Goal: Task Accomplishment & Management: Complete application form

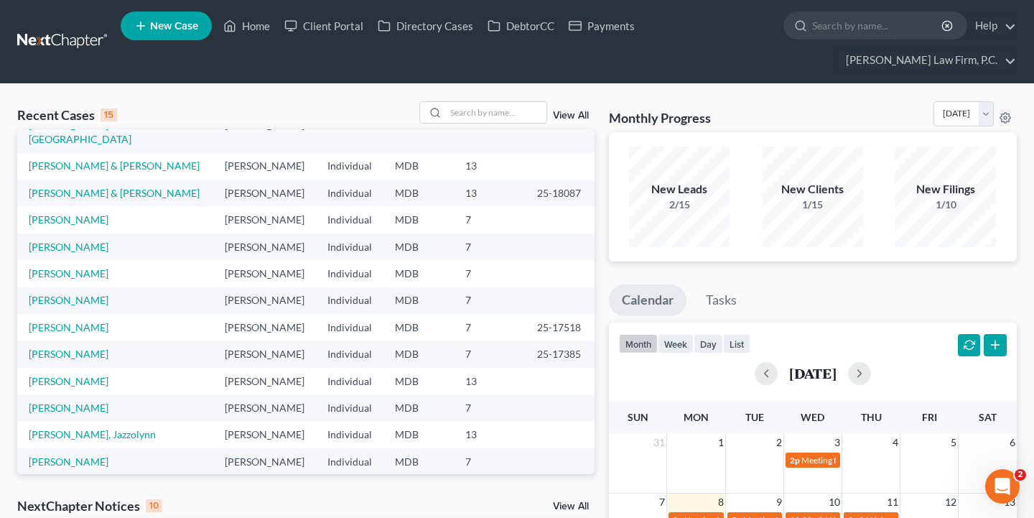
scroll to position [98, 0]
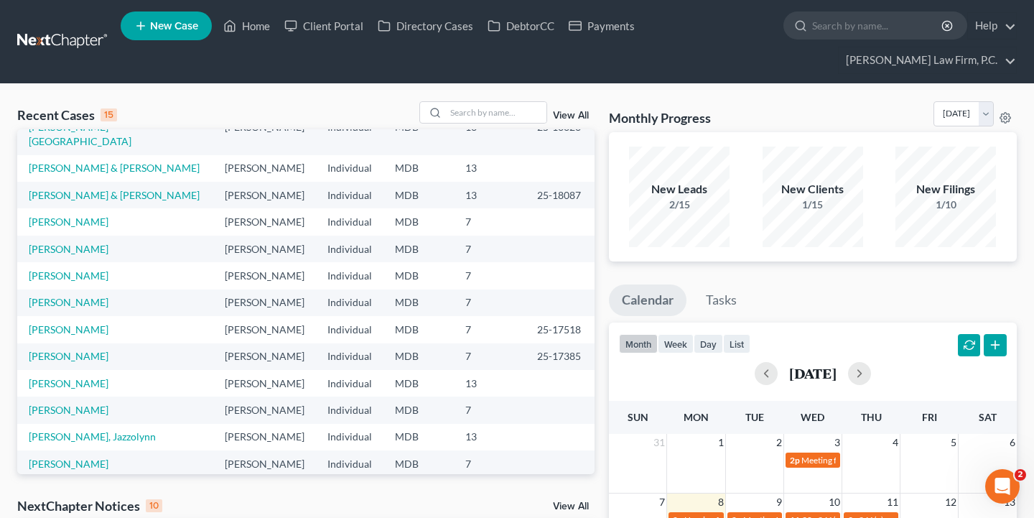
click at [884, 40] on ul "New Case Home Client Portal Directory Cases DebtorCC Payments - No Result - See…" at bounding box center [569, 41] width 896 height 69
click at [881, 34] on input "search" at bounding box center [877, 25] width 131 height 27
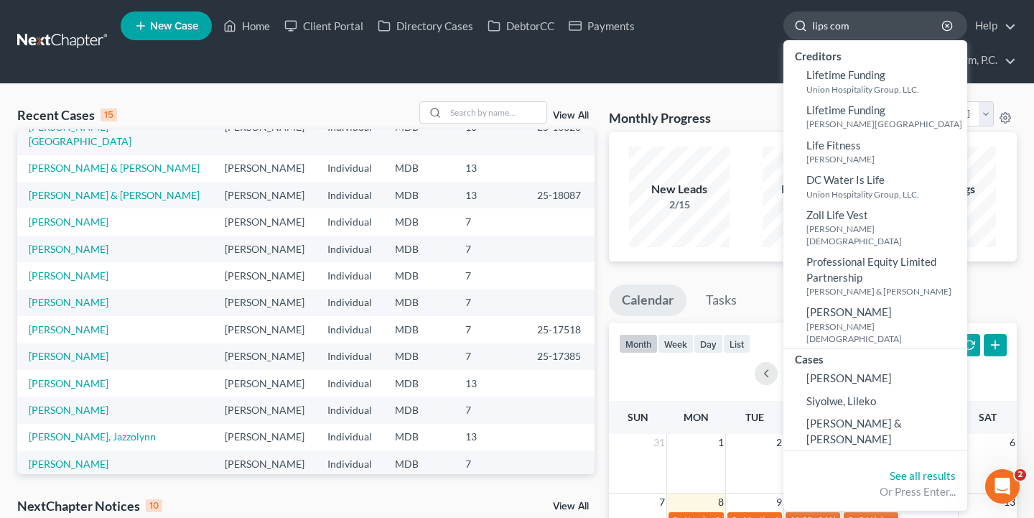
type input "lips com"
drag, startPoint x: 881, startPoint y: 34, endPoint x: 838, endPoint y: 350, distance: 319.4
click at [838, 371] on span "[PERSON_NAME]" at bounding box center [848, 377] width 85 height 13
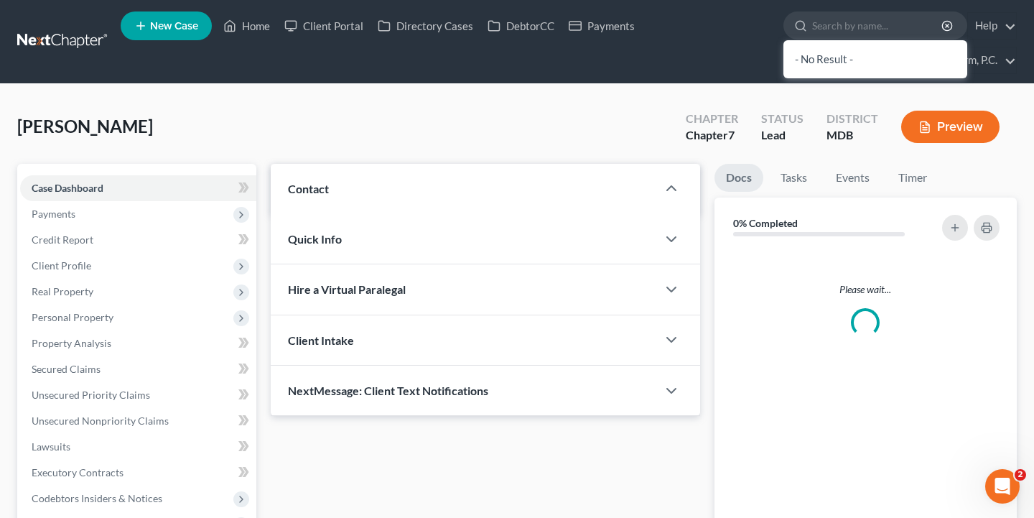
click at [838, 350] on div "Please wait..." at bounding box center [865, 395] width 302 height 294
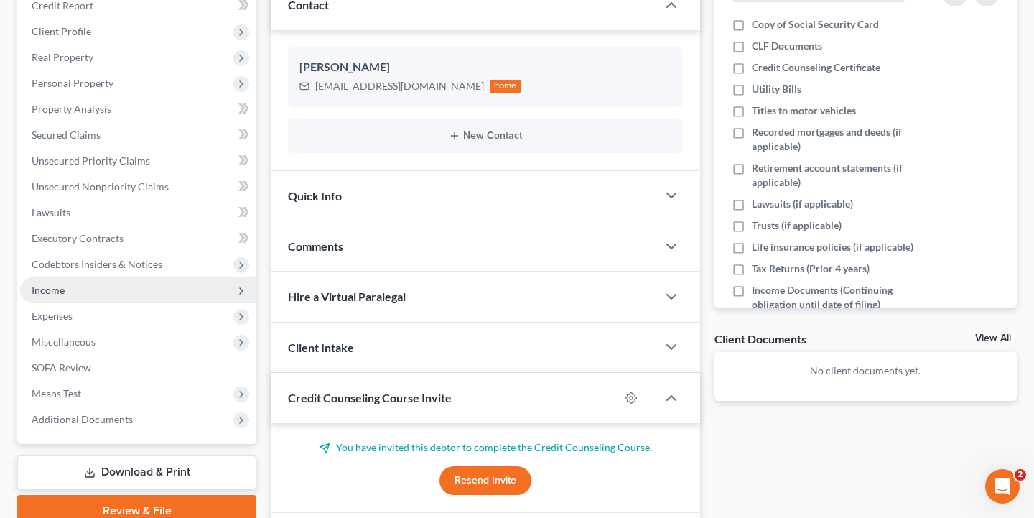
scroll to position [243, 0]
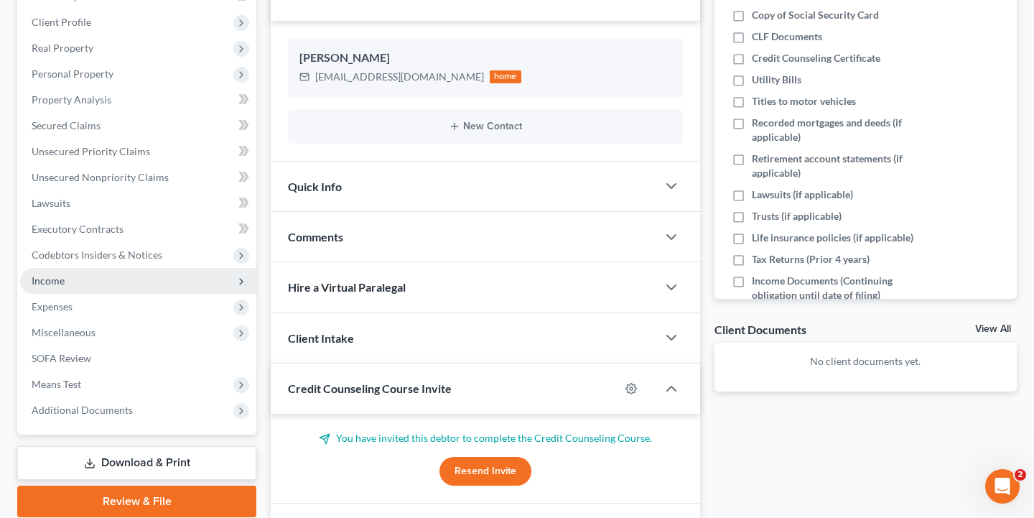
click at [121, 281] on span "Income" at bounding box center [138, 281] width 236 height 26
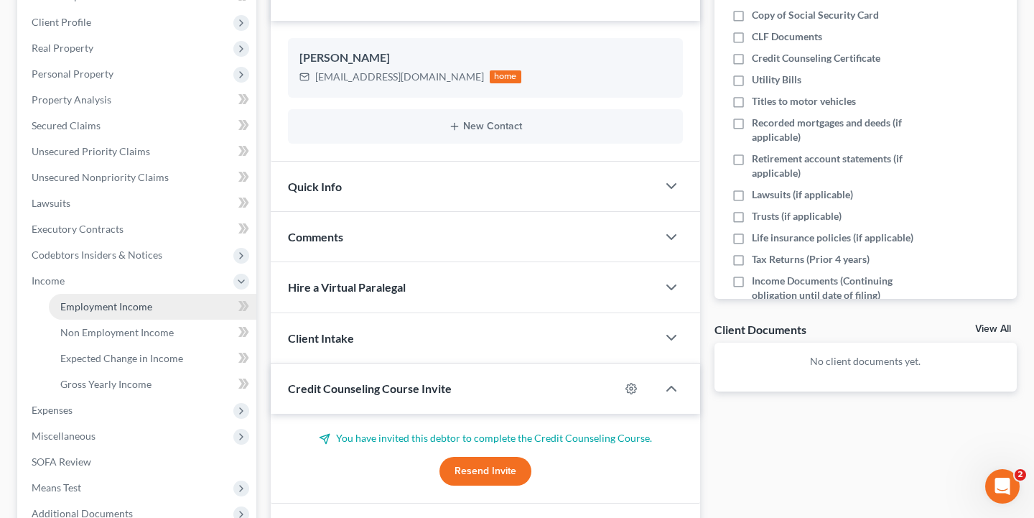
click at [128, 312] on link "Employment Income" at bounding box center [152, 307] width 207 height 26
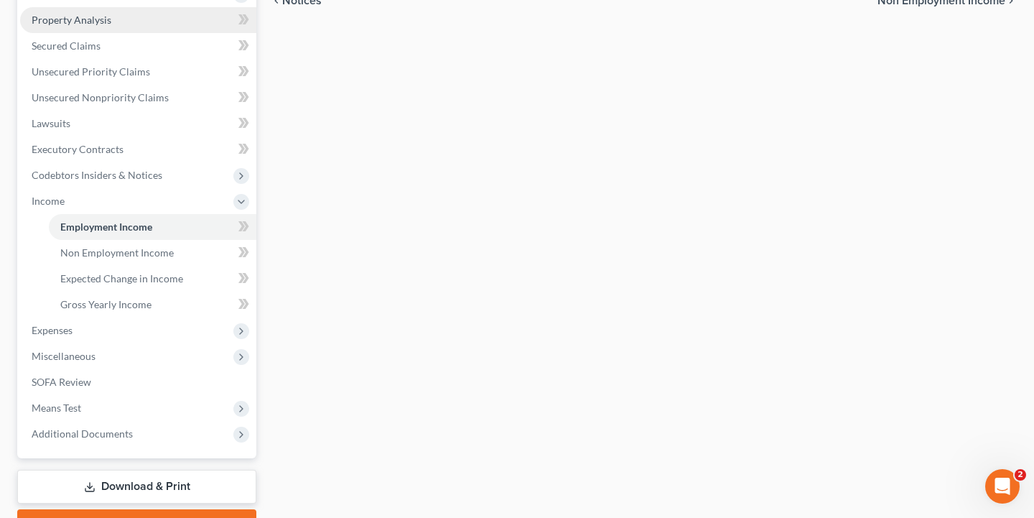
scroll to position [350, 0]
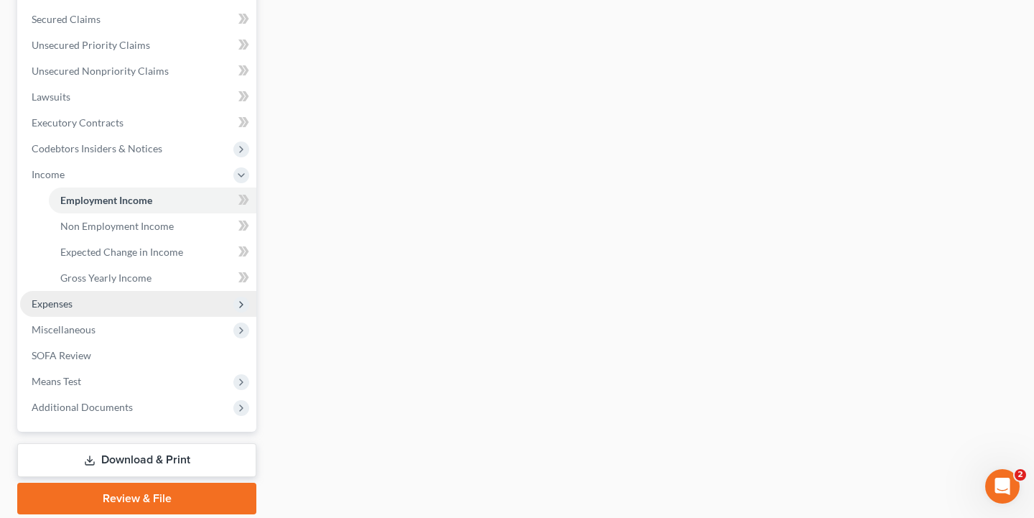
click at [103, 301] on span "Expenses" at bounding box center [138, 304] width 236 height 26
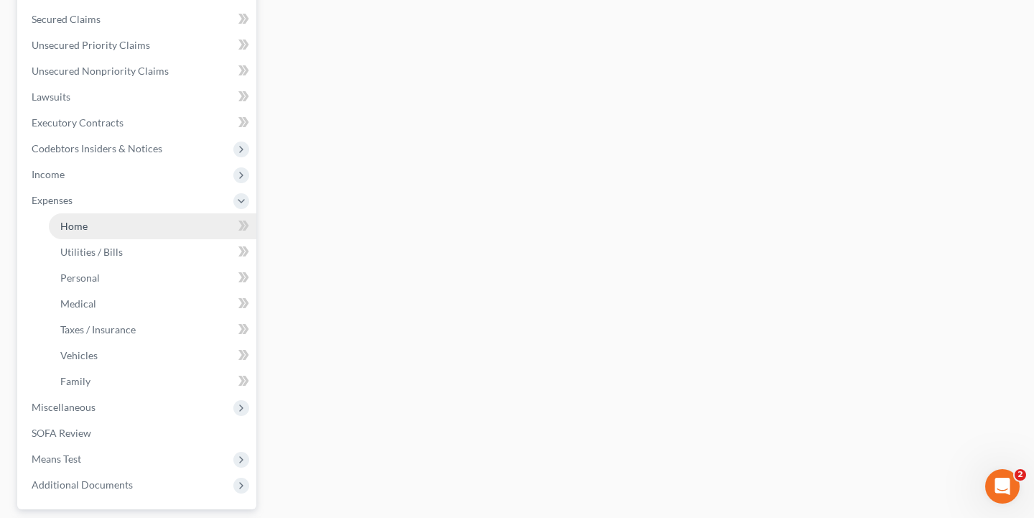
click at [118, 230] on link "Home" at bounding box center [152, 226] width 207 height 26
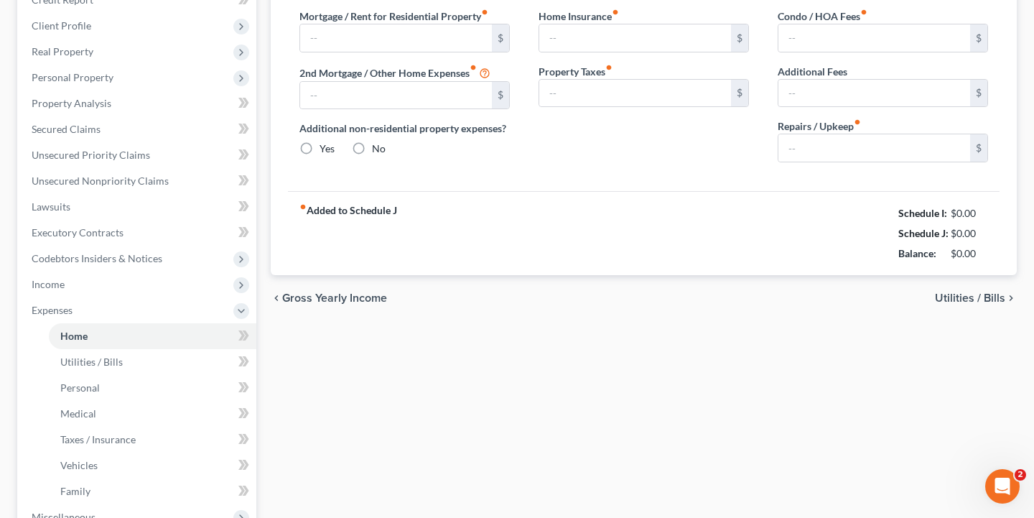
type input "0.00"
radio input "true"
type input "0.00"
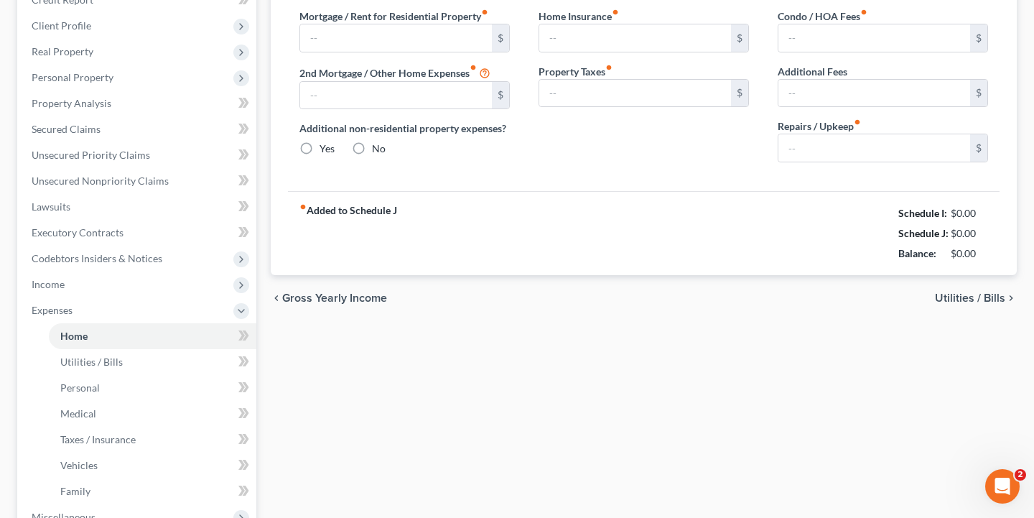
type input "0.00"
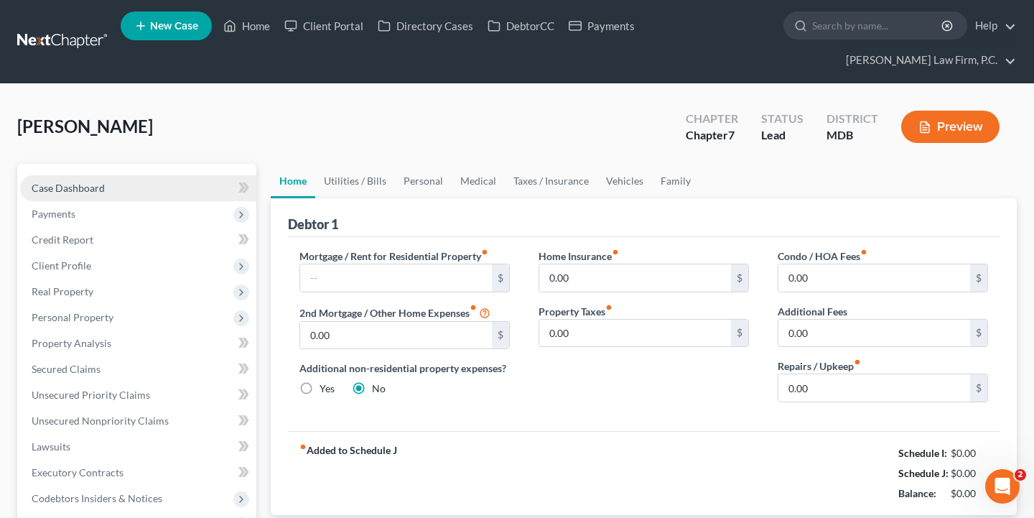
click at [72, 195] on link "Case Dashboard" at bounding box center [138, 188] width 236 height 26
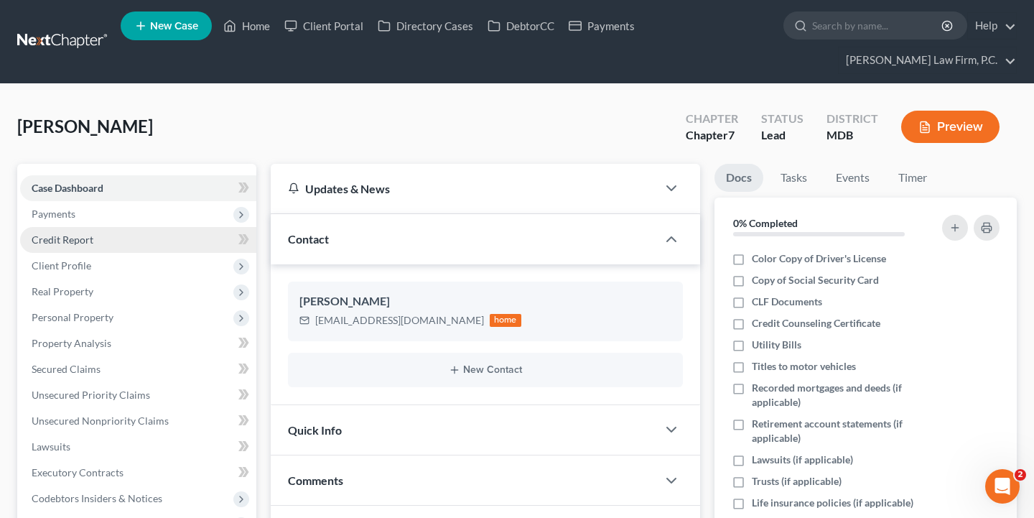
click at [81, 234] on span "Credit Report" at bounding box center [63, 239] width 62 height 12
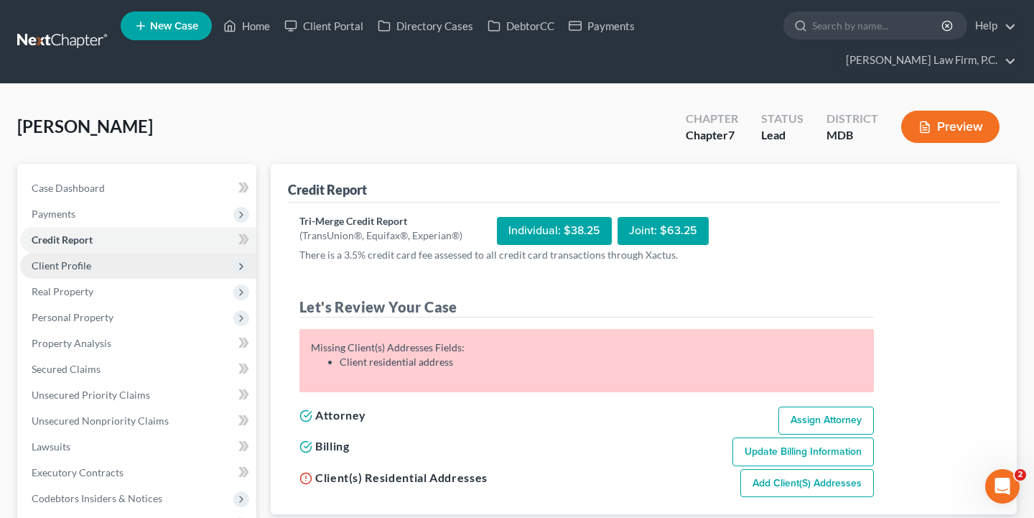
click at [81, 271] on span "Client Profile" at bounding box center [138, 266] width 236 height 26
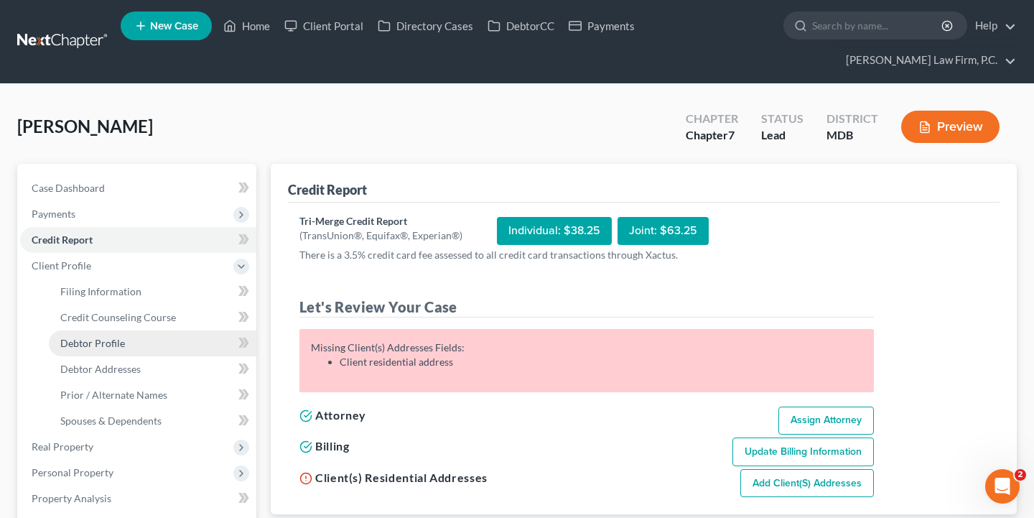
click at [103, 345] on span "Debtor Profile" at bounding box center [92, 343] width 65 height 12
select select "0"
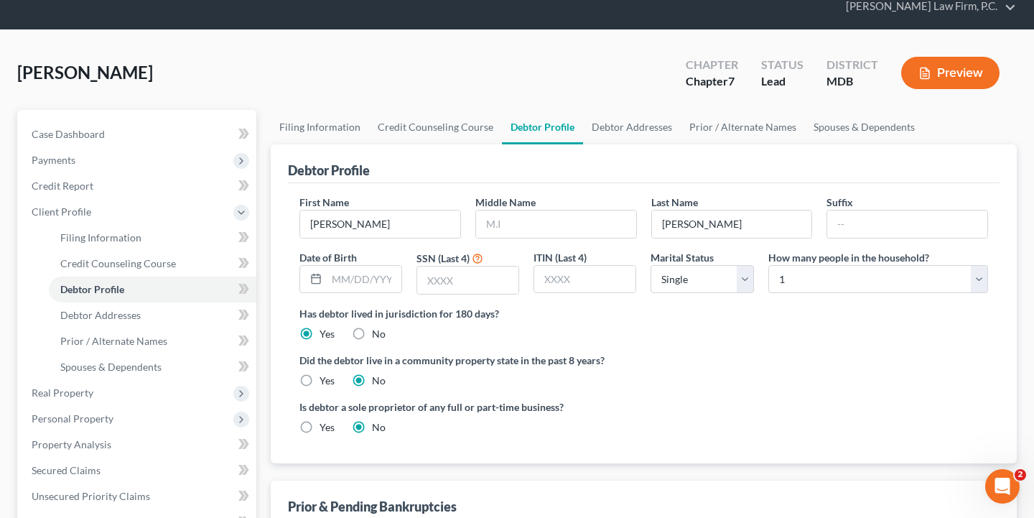
scroll to position [60, 0]
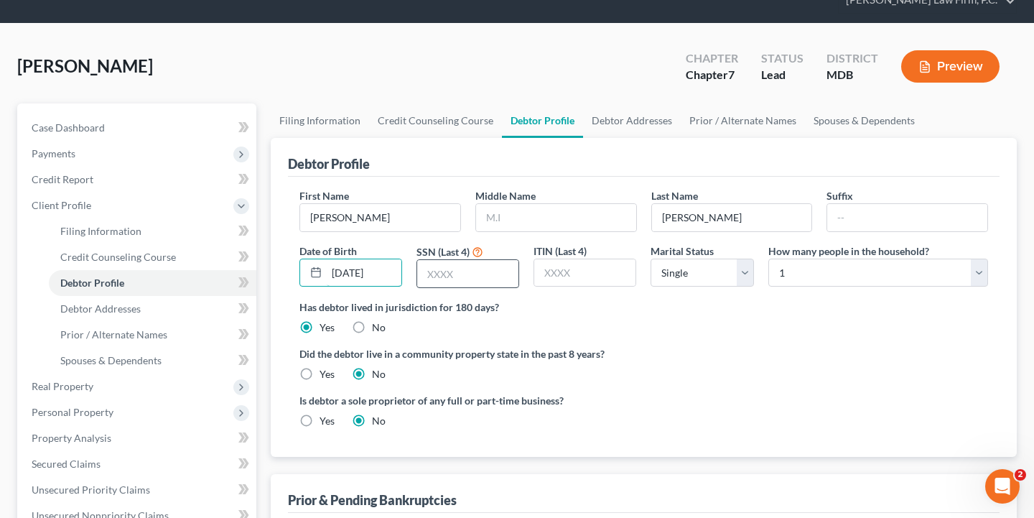
type input "12/06/1971"
click at [459, 261] on input "text" at bounding box center [467, 273] width 101 height 27
type input "5086"
select select "2"
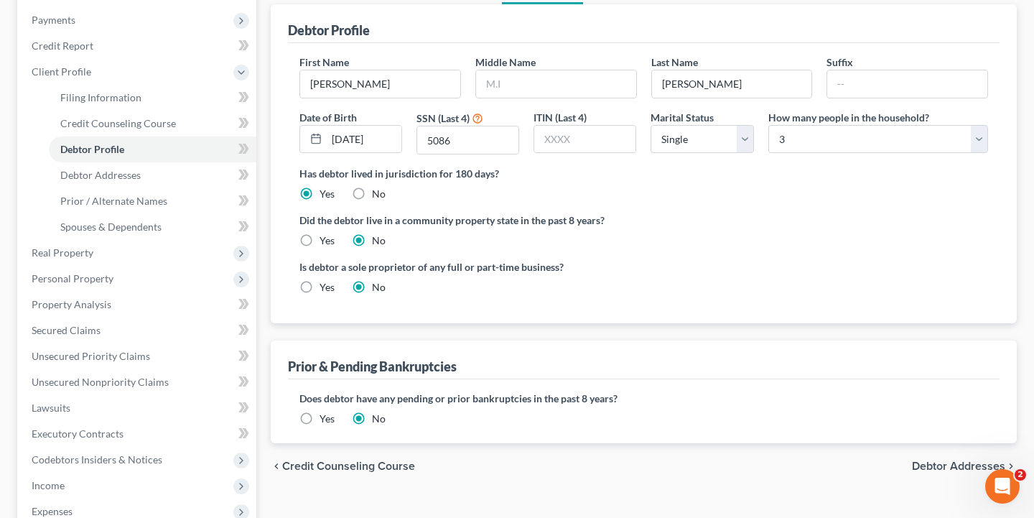
click at [963, 464] on span "Debtor Addresses" at bounding box center [958, 465] width 93 height 11
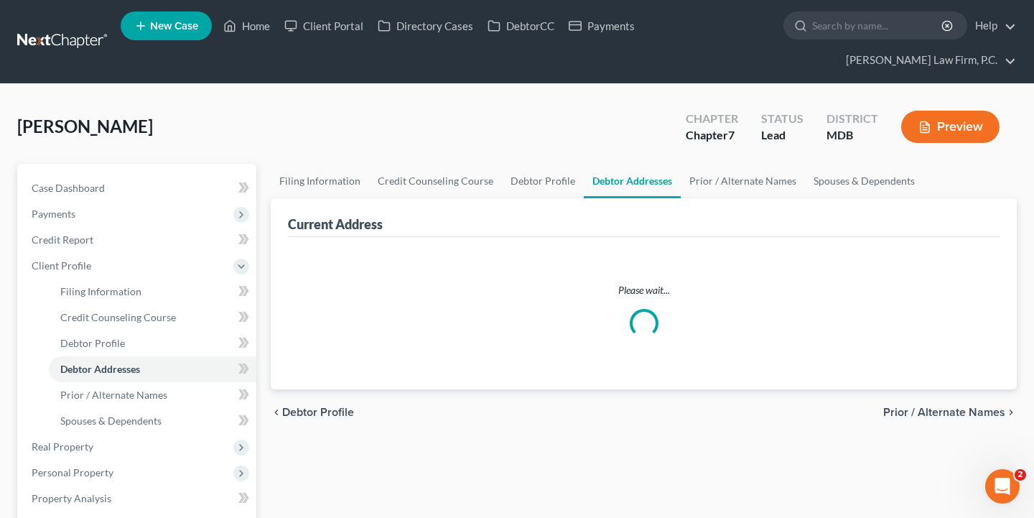
select select "0"
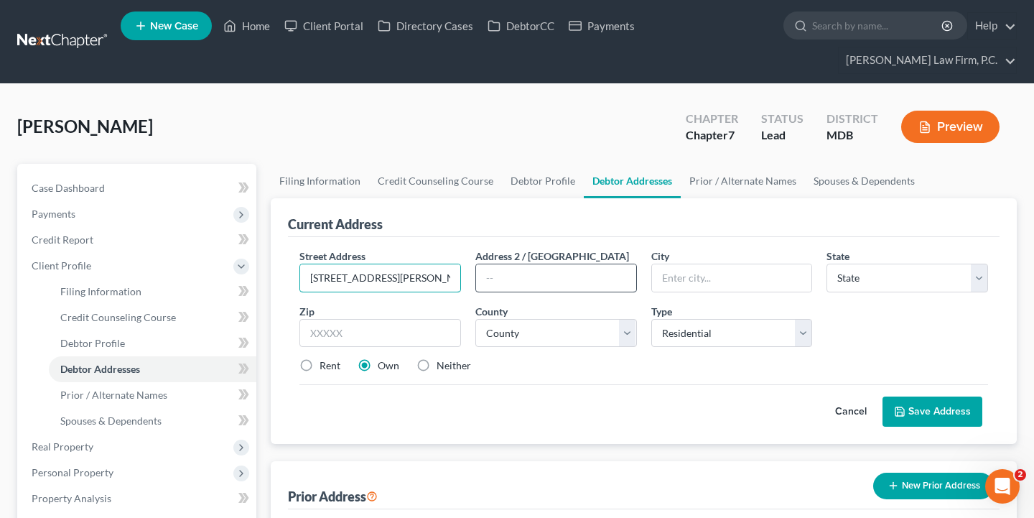
type input "1207 Benning Road"
type input "Apt. 3"
drag, startPoint x: 420, startPoint y: 277, endPoint x: 296, endPoint y: 278, distance: 124.2
click at [296, 278] on div "Street Address * 1207 Benning Road" at bounding box center [380, 270] width 176 height 44
click at [370, 279] on input "1207 Benning Road" at bounding box center [380, 277] width 160 height 27
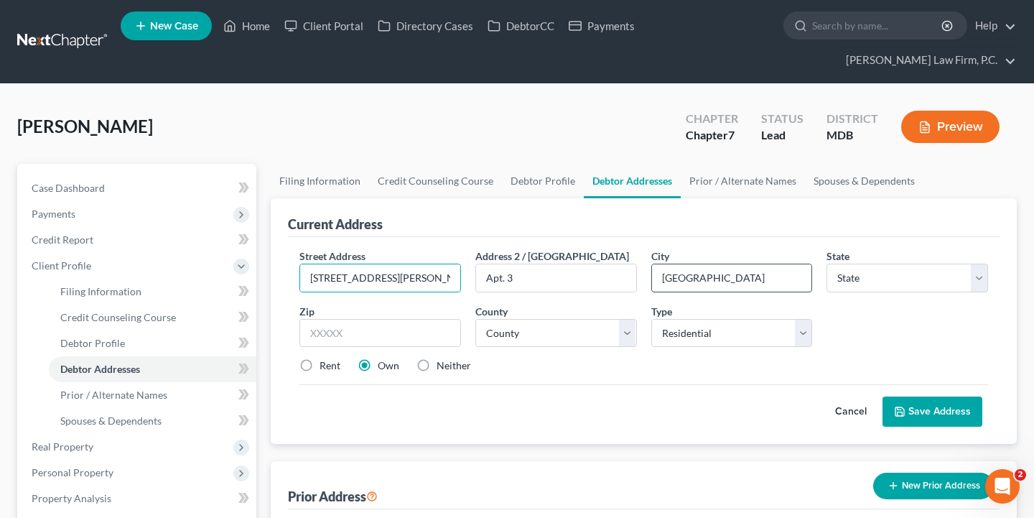
click at [689, 279] on input "Capital Heights" at bounding box center [732, 277] width 160 height 27
type input "Capitol Heights"
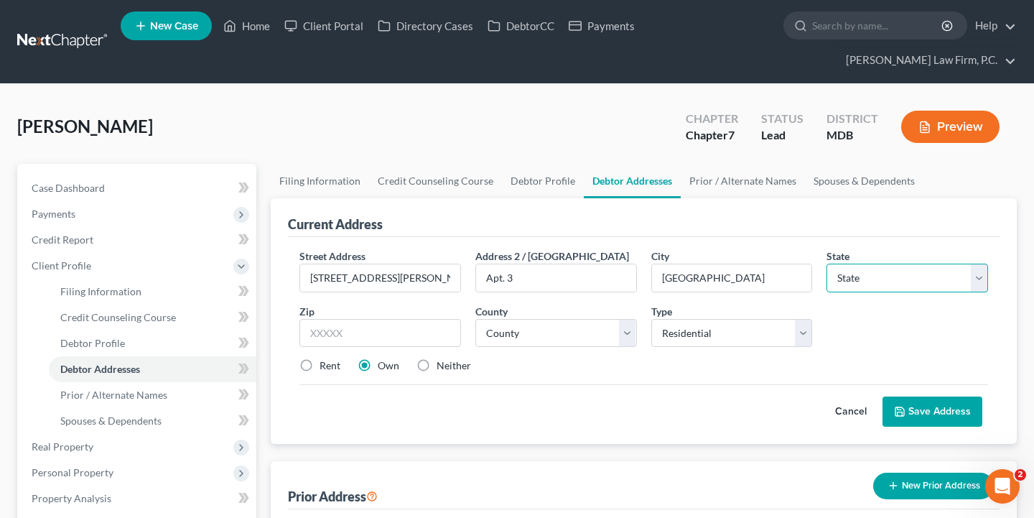
select select "21"
paste input "20743"
type input "20743"
select select "16"
click at [319, 361] on label "Rent" at bounding box center [329, 365] width 21 height 14
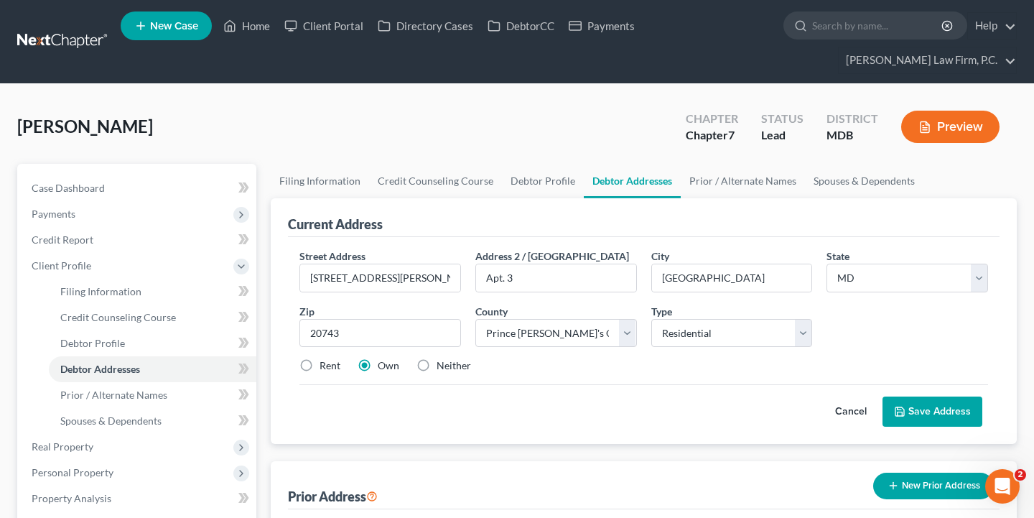
click at [325, 361] on input "Rent" at bounding box center [329, 362] width 9 height 9
radio input "true"
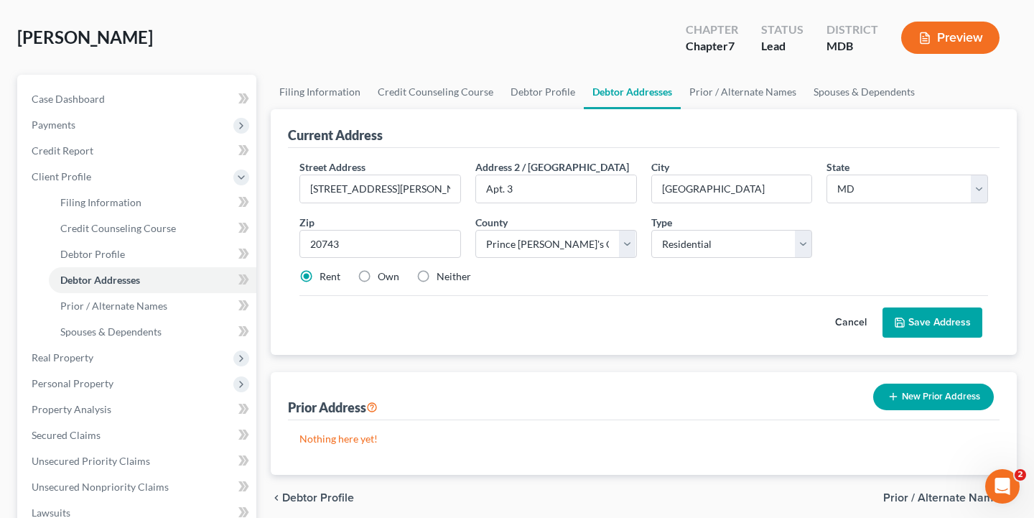
scroll to position [110, 0]
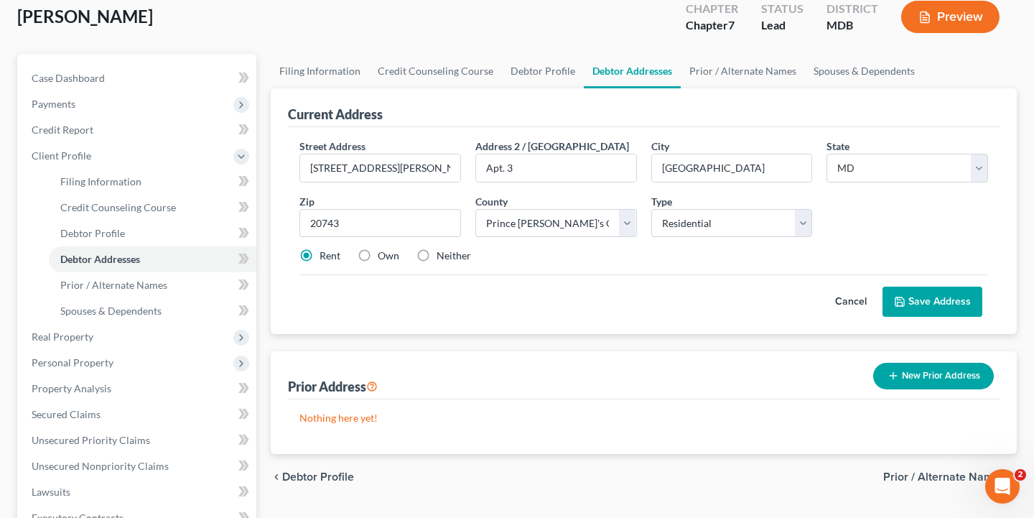
click at [958, 297] on button "Save Address" at bounding box center [932, 301] width 100 height 30
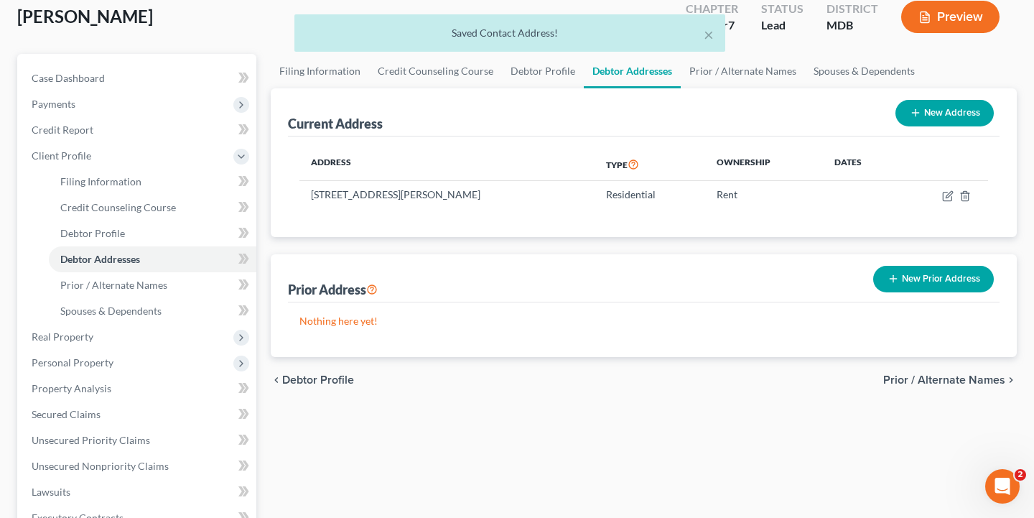
click at [950, 377] on span "Prior / Alternate Names" at bounding box center [944, 379] width 122 height 11
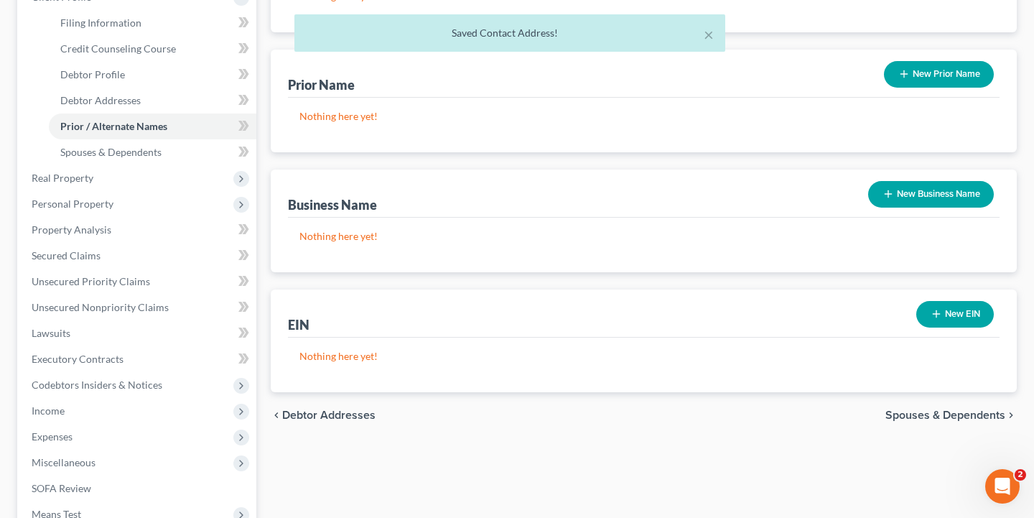
click at [958, 421] on span "Spouses & Dependents" at bounding box center [945, 414] width 120 height 11
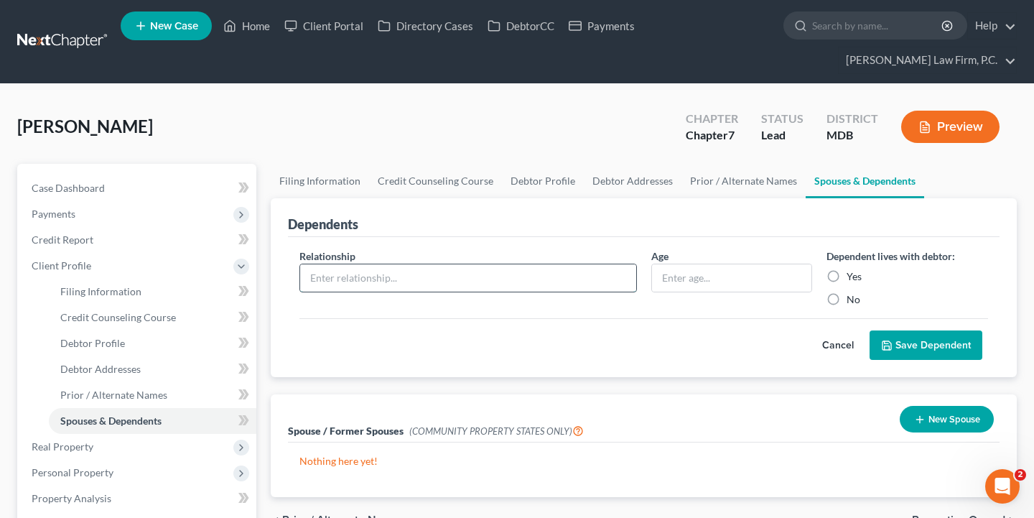
click at [467, 272] on input "text" at bounding box center [468, 277] width 336 height 27
type input "Child"
click at [710, 276] on input "text" at bounding box center [732, 277] width 160 height 27
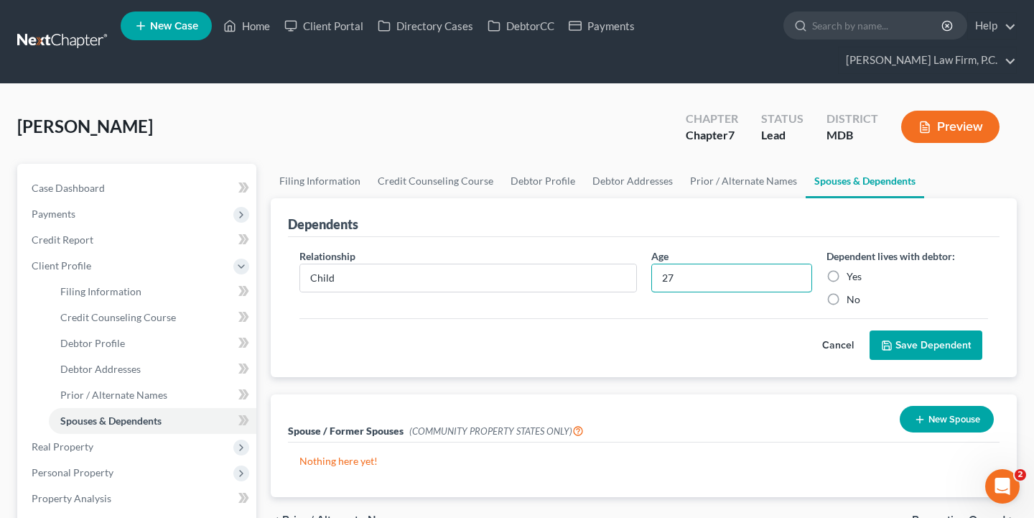
type input "27"
click at [846, 280] on label "Yes" at bounding box center [853, 276] width 15 height 14
click at [852, 279] on input "Yes" at bounding box center [856, 273] width 9 height 9
radio input "true"
click at [913, 352] on button "Save Dependent" at bounding box center [925, 345] width 113 height 30
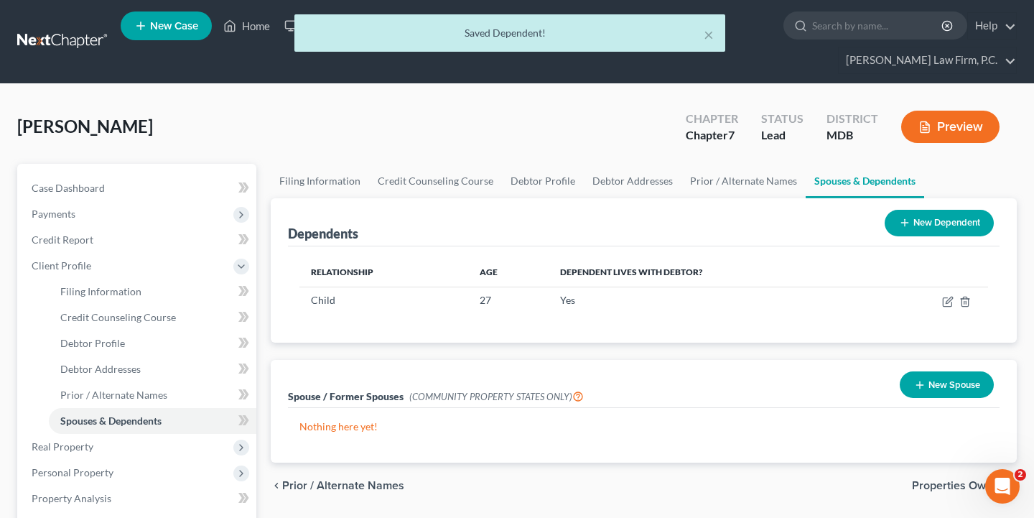
click at [955, 228] on button "New Dependent" at bounding box center [938, 223] width 109 height 27
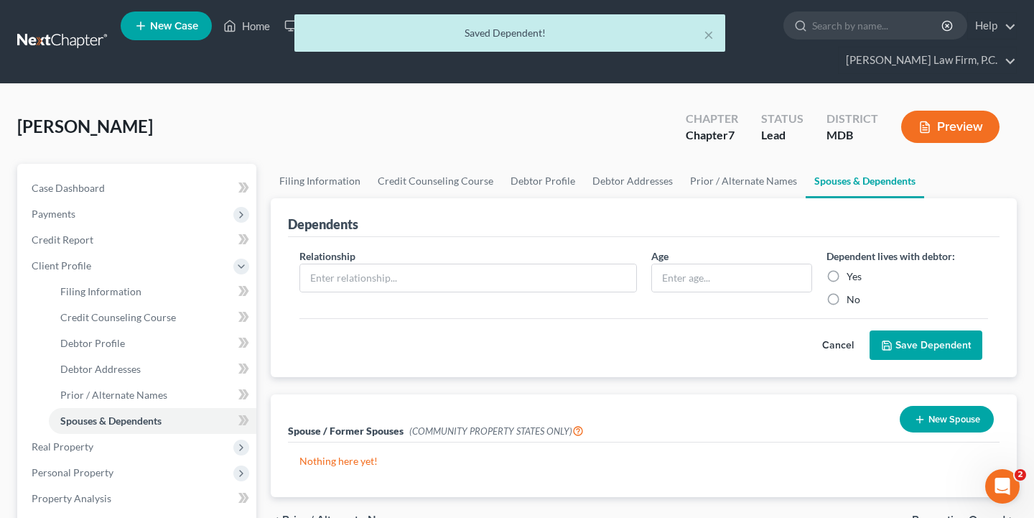
click at [510, 299] on div "Relationship *" at bounding box center [468, 277] width 352 height 58
click at [517, 287] on input "text" at bounding box center [468, 277] width 336 height 27
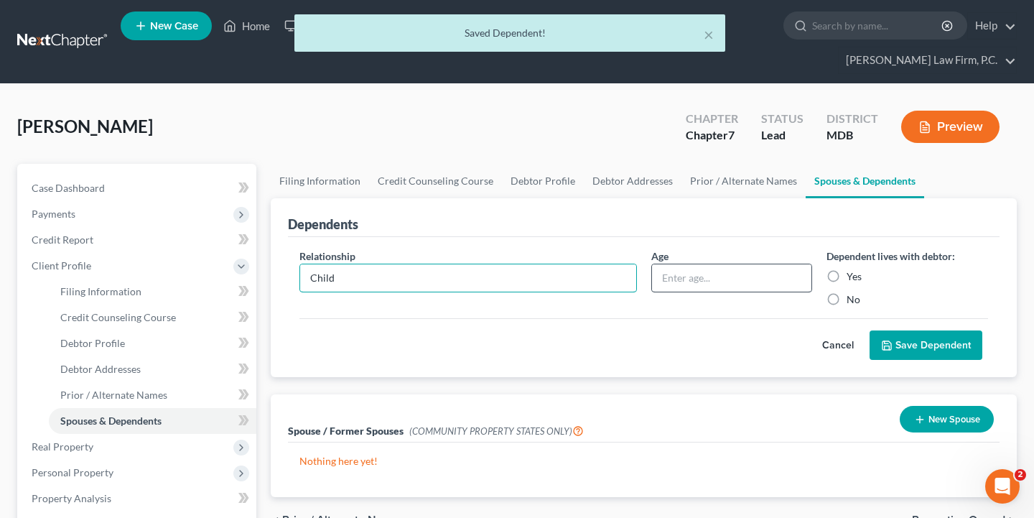
type input "Child"
click at [698, 279] on input "text" at bounding box center [732, 277] width 160 height 27
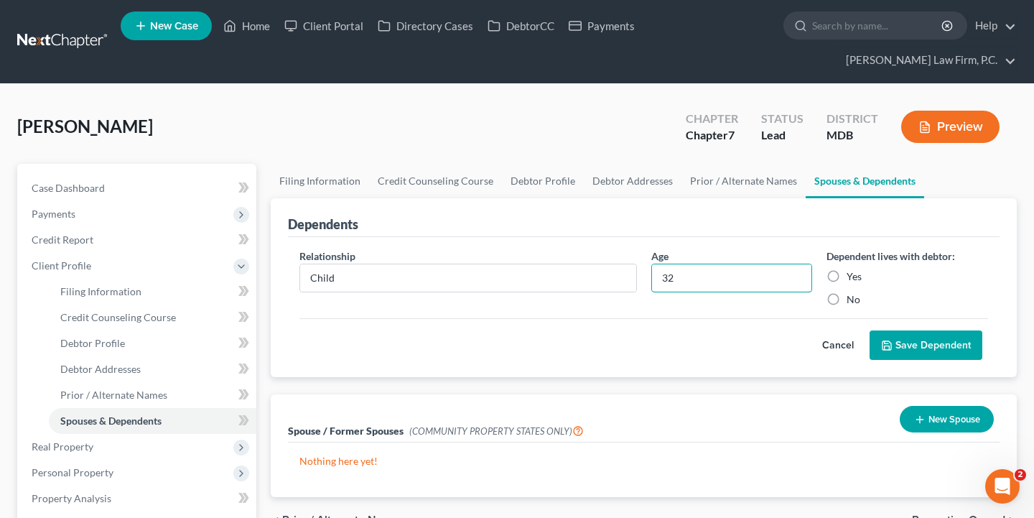
type input "32"
click at [846, 276] on label "Yes" at bounding box center [853, 276] width 15 height 14
click at [852, 276] on input "Yes" at bounding box center [856, 273] width 9 height 9
radio input "true"
click at [904, 345] on button "Save Dependent" at bounding box center [925, 345] width 113 height 30
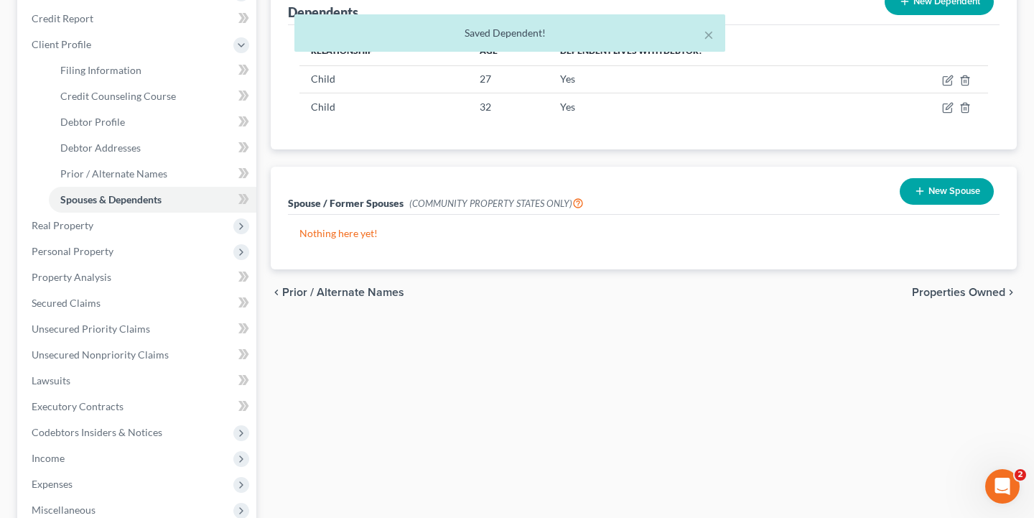
scroll to position [235, 0]
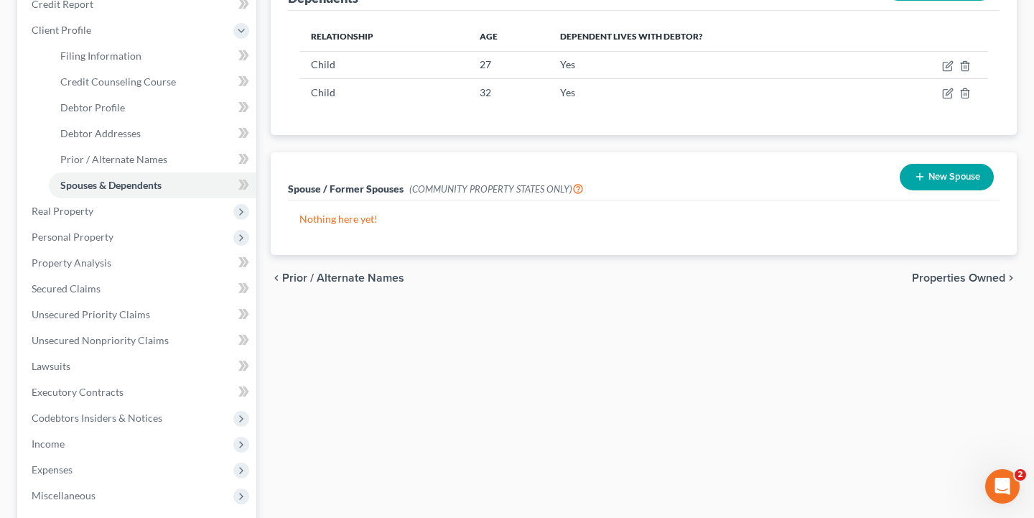
click at [991, 294] on div "chevron_left Prior / Alternate Names Properties Owned chevron_right" at bounding box center [644, 278] width 746 height 46
click at [990, 280] on span "Properties Owned" at bounding box center [958, 277] width 93 height 11
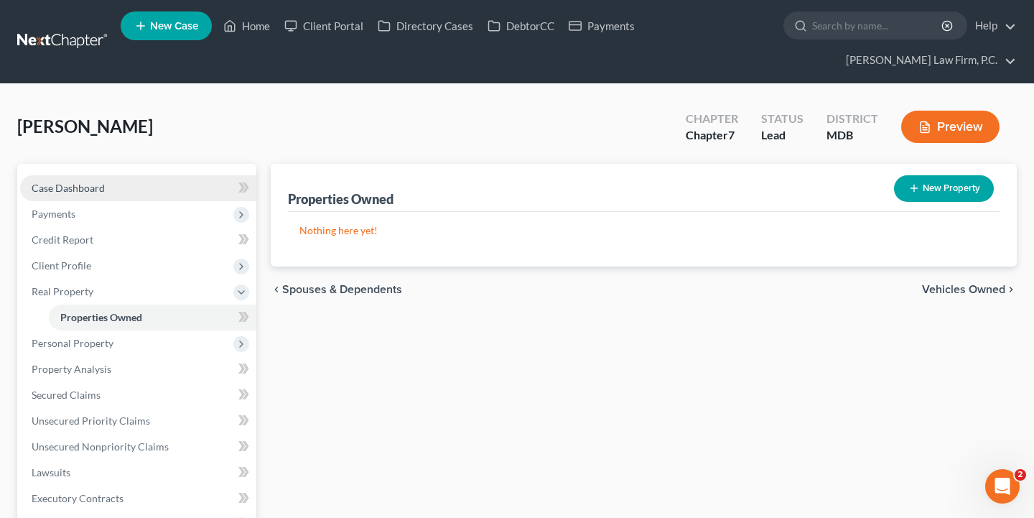
click at [62, 180] on link "Case Dashboard" at bounding box center [138, 188] width 236 height 26
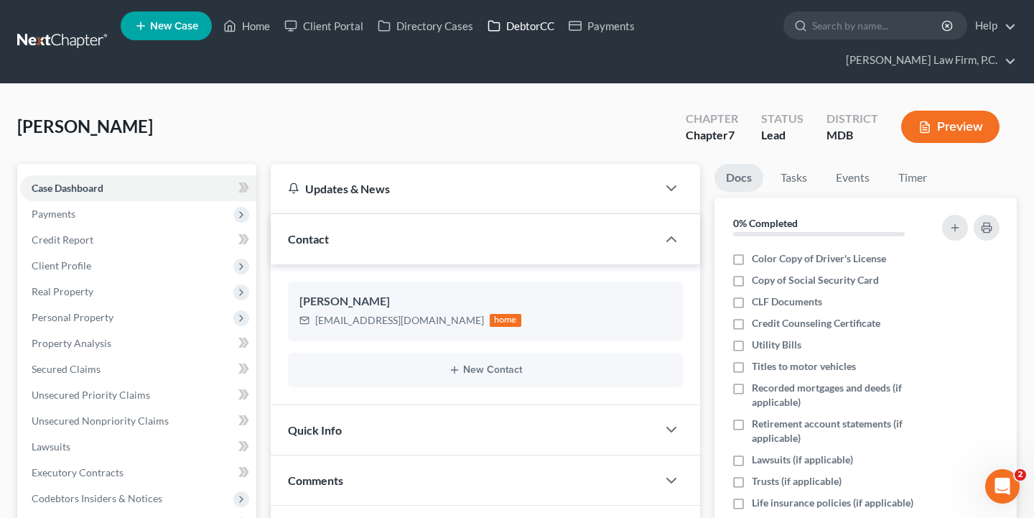
click at [528, 24] on link "DebtorCC" at bounding box center [520, 26] width 81 height 26
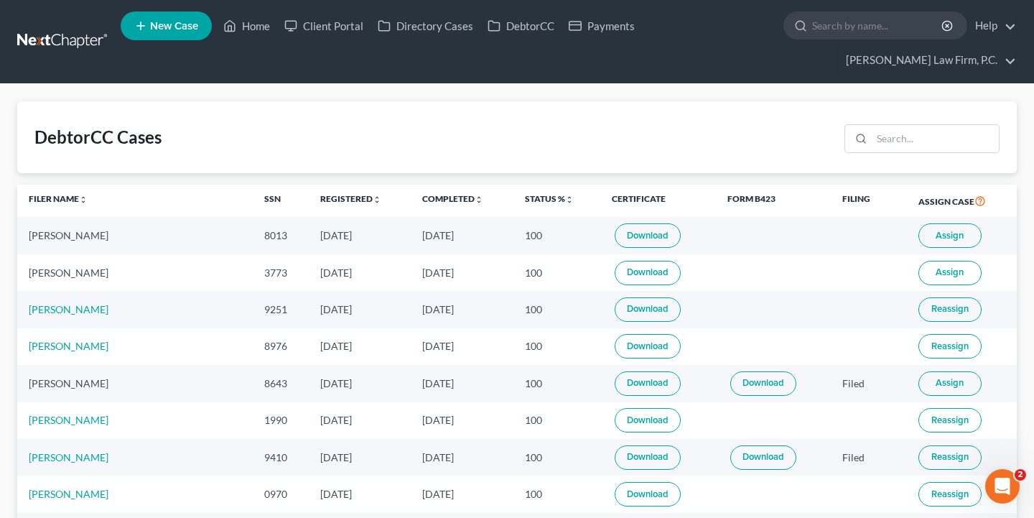
click at [962, 234] on button "Assign" at bounding box center [949, 235] width 63 height 24
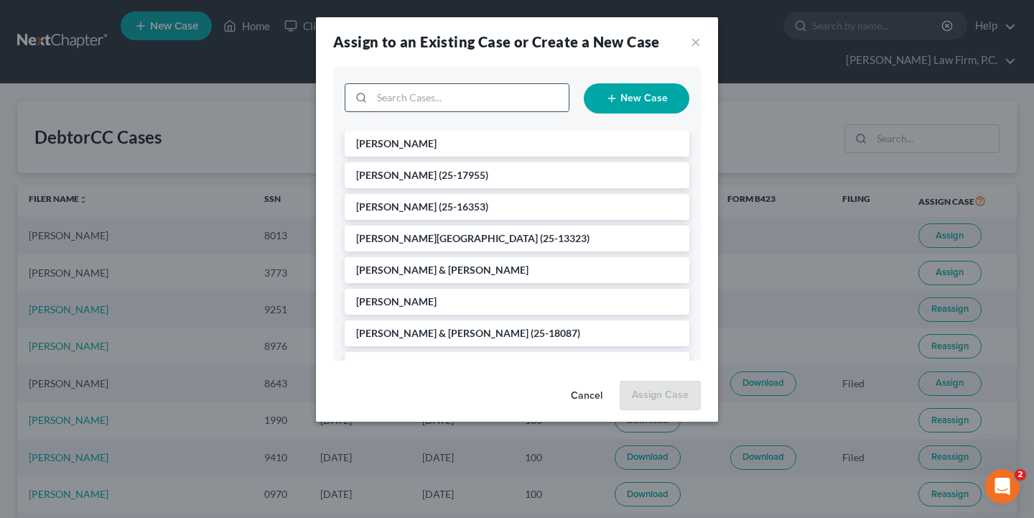
click at [468, 96] on input "search" at bounding box center [470, 97] width 197 height 27
type input "jamison"
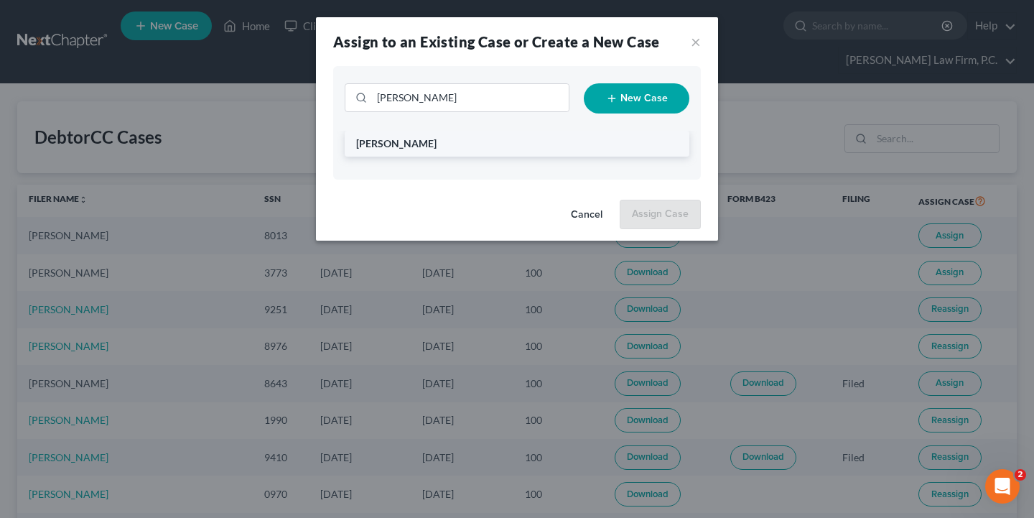
drag, startPoint x: 468, startPoint y: 96, endPoint x: 428, endPoint y: 141, distance: 60.0
click at [428, 141] on span "Jamison, Chassidy" at bounding box center [396, 143] width 80 height 12
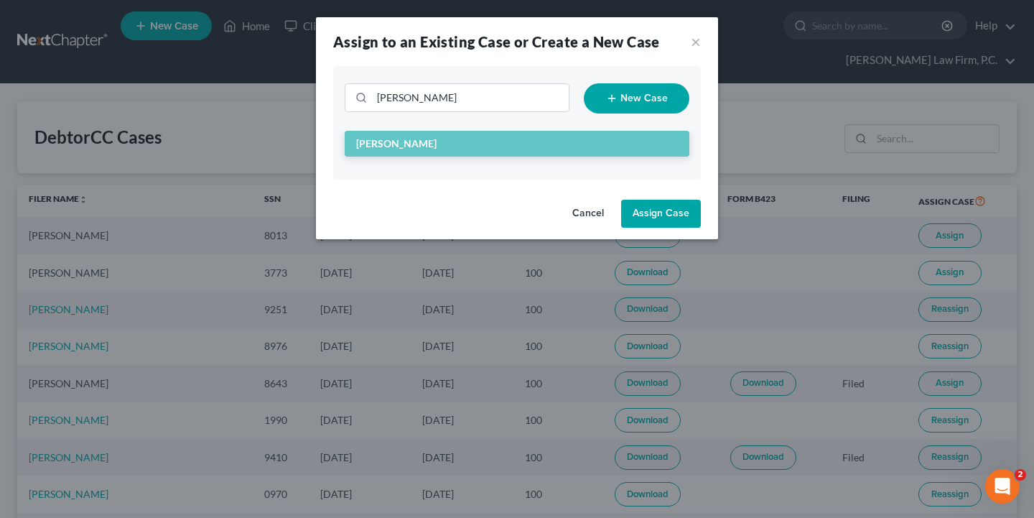
click at [645, 210] on button "Assign Case" at bounding box center [661, 214] width 80 height 29
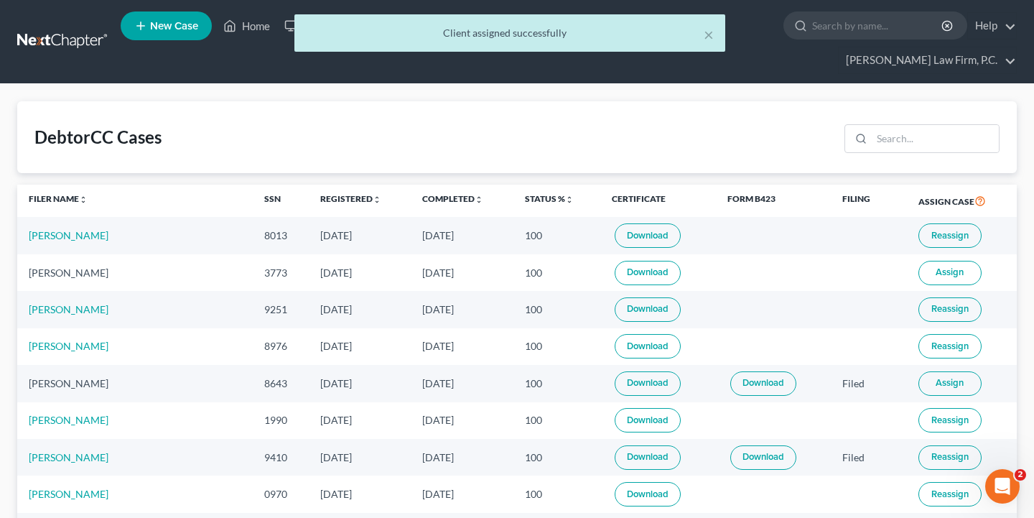
click at [949, 274] on span "Assign" at bounding box center [949, 271] width 28 height 11
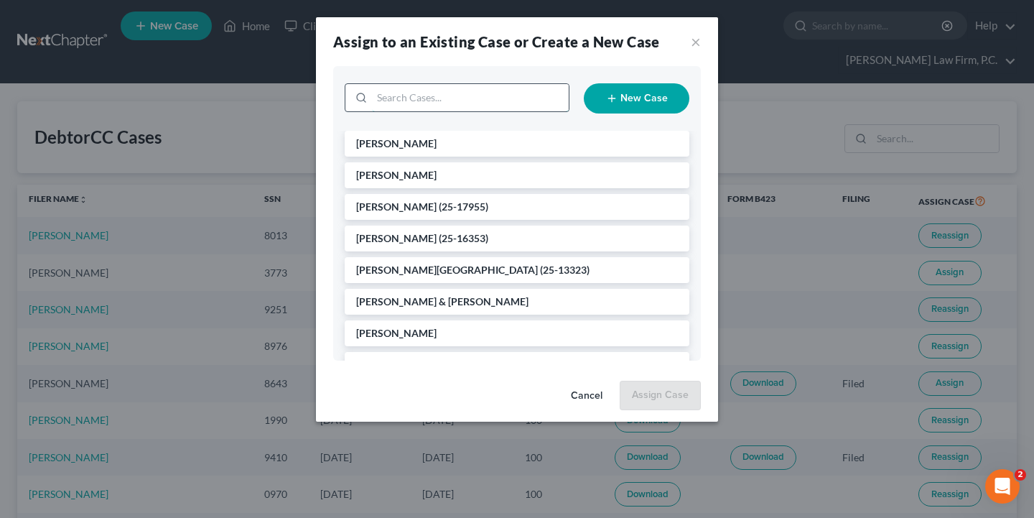
click at [440, 100] on input "search" at bounding box center [470, 97] width 197 height 27
type input "porter"
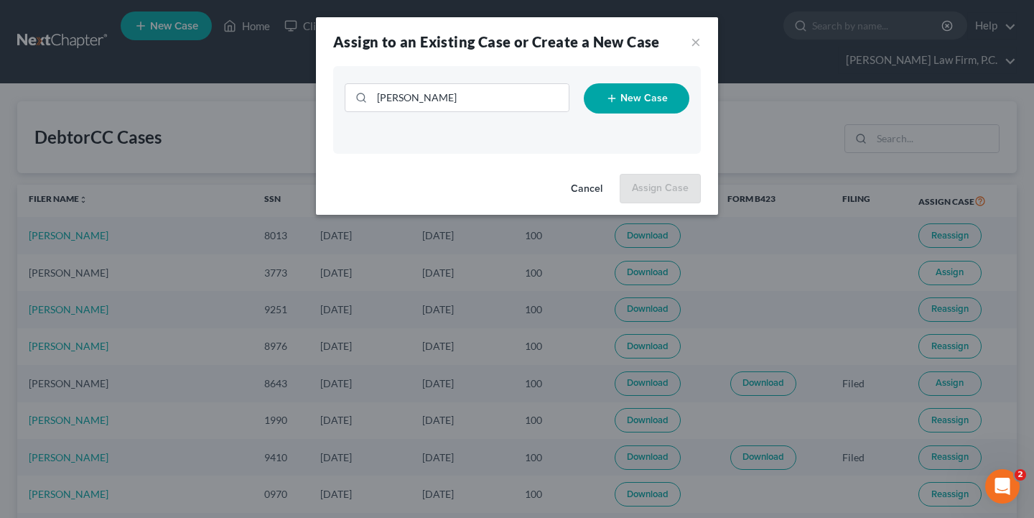
click at [582, 185] on button "Cancel" at bounding box center [586, 189] width 55 height 29
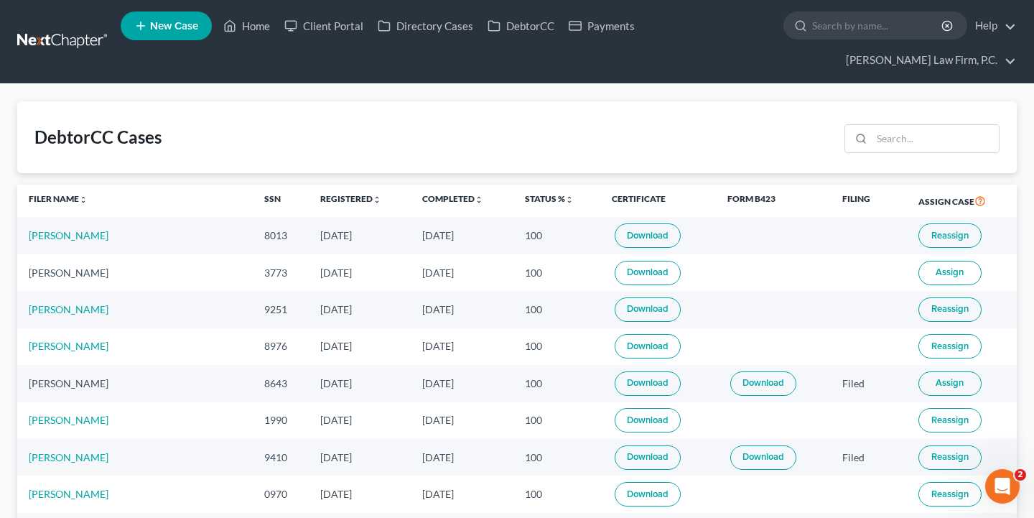
click at [943, 385] on span "Assign" at bounding box center [949, 382] width 28 height 11
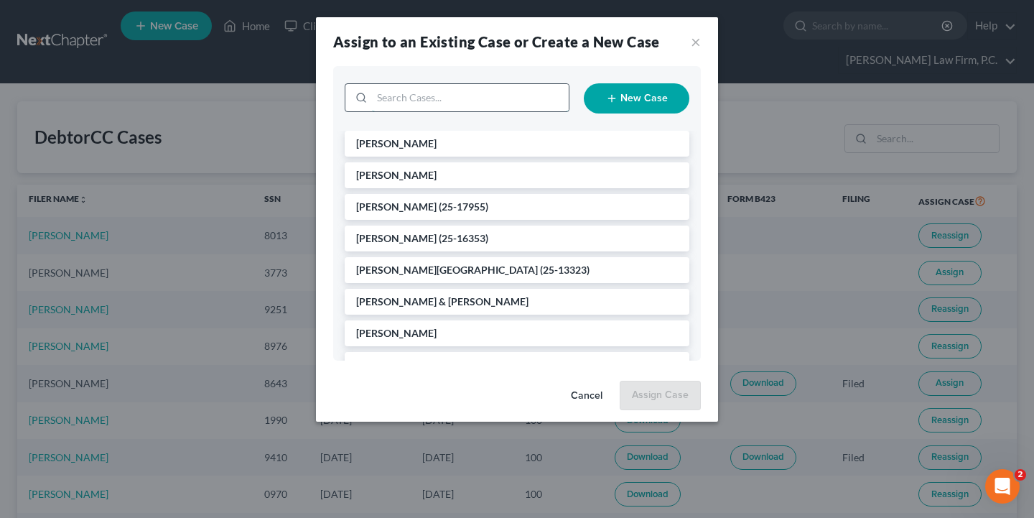
click at [450, 98] on input "search" at bounding box center [470, 97] width 197 height 27
type input "klin"
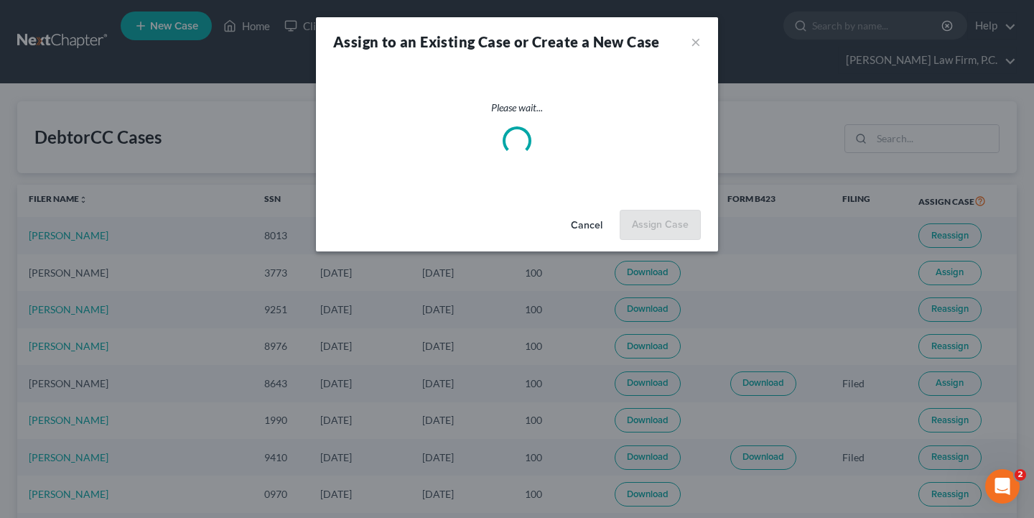
click at [594, 396] on div "Assign to an Existing Case or Create a New Case × Please wait... Cancel Assign …" at bounding box center [517, 259] width 1034 height 518
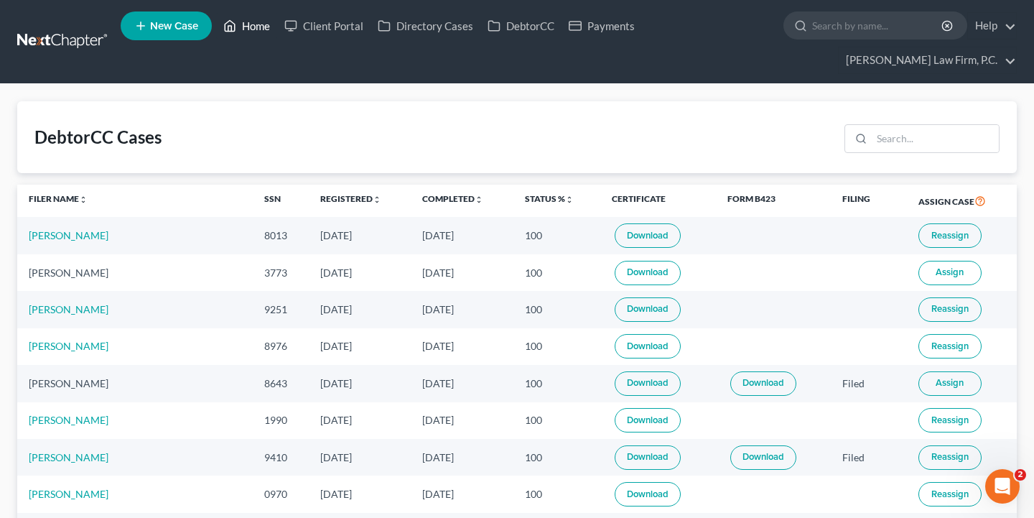
click at [268, 29] on link "Home" at bounding box center [246, 26] width 61 height 26
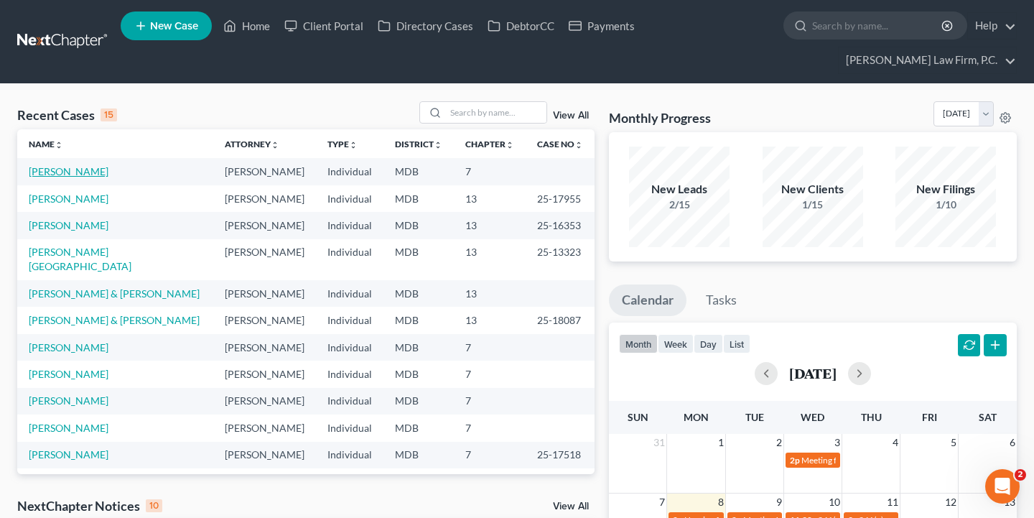
click at [85, 170] on link "Lipscomb, Wendy" at bounding box center [69, 171] width 80 height 12
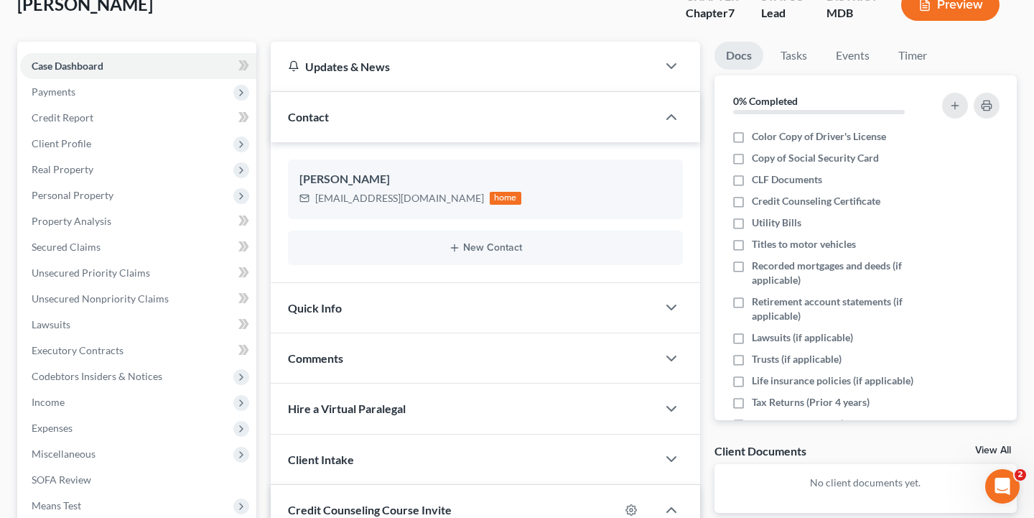
scroll to position [126, 0]
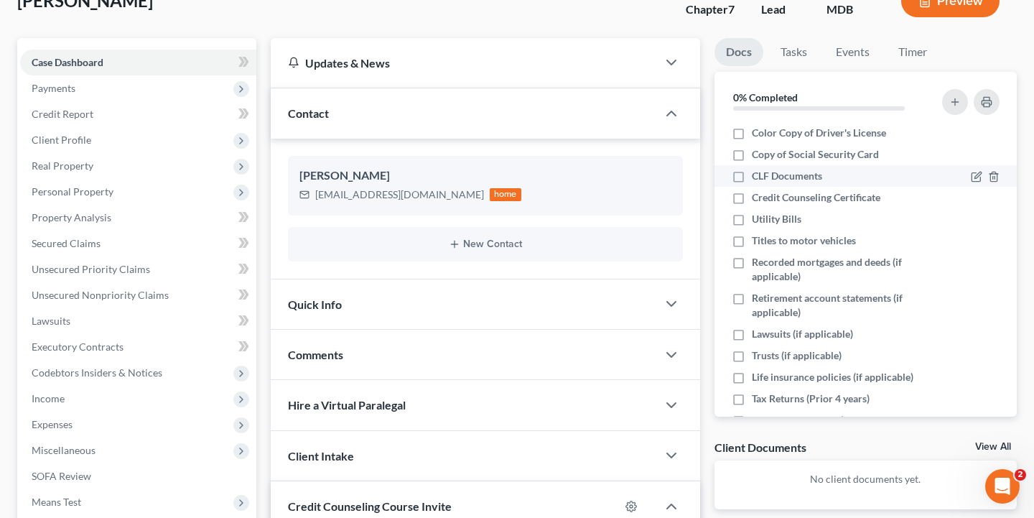
click at [752, 177] on label "CLF Documents" at bounding box center [787, 176] width 70 height 14
click at [757, 177] on input "CLF Documents" at bounding box center [761, 173] width 9 height 9
checkbox input "true"
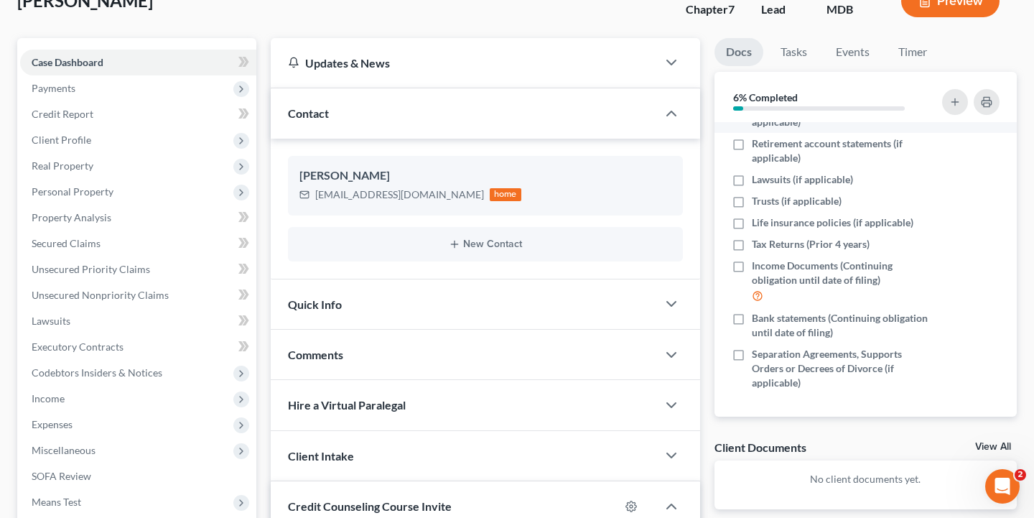
scroll to position [154, 0]
click at [752, 317] on label "Bank statements (Continuing obligation until date of filing)" at bounding box center [840, 326] width 177 height 29
click at [757, 317] on input "Bank statements (Continuing obligation until date of filing)" at bounding box center [761, 316] width 9 height 9
checkbox input "true"
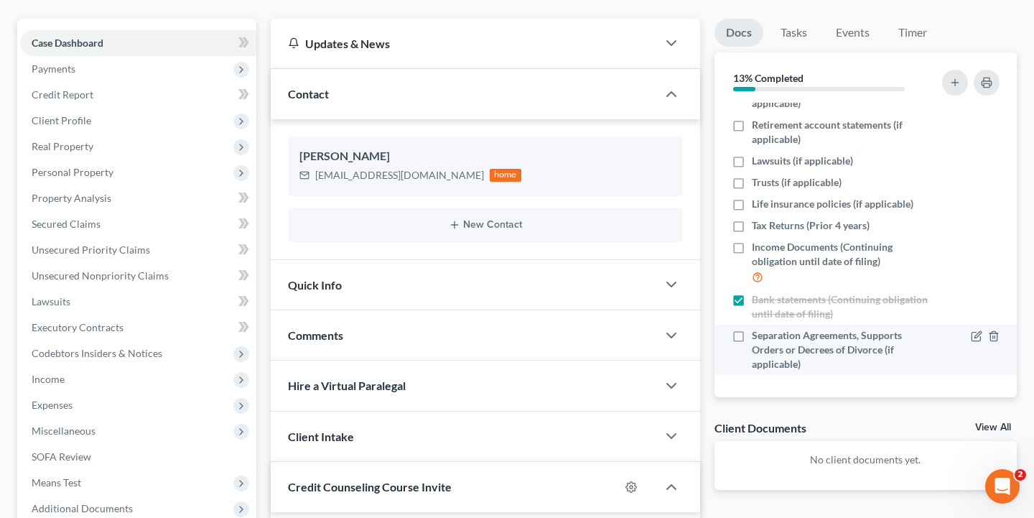
scroll to position [146, 0]
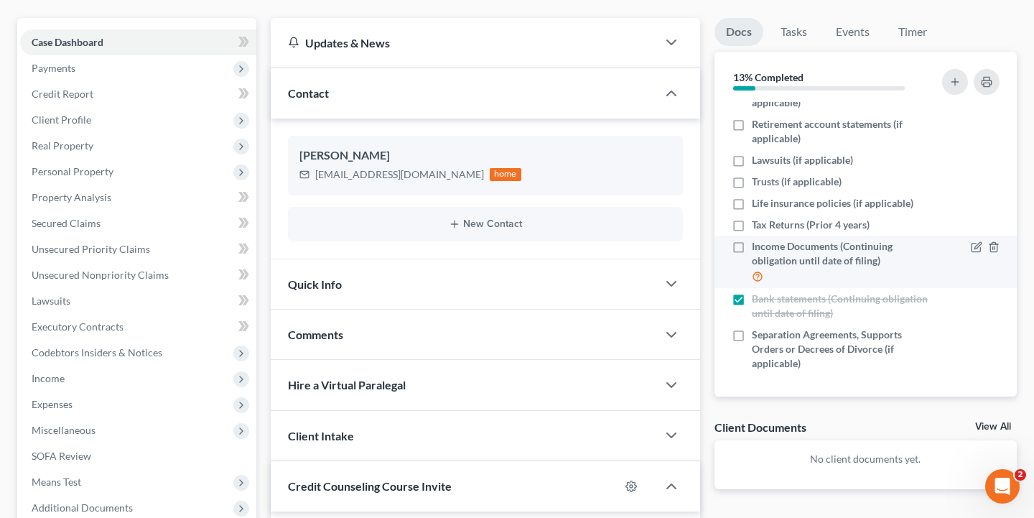
click at [752, 247] on label "Income Documents (Continuing obligation until date of filing)" at bounding box center [840, 261] width 177 height 45
click at [757, 247] on input "Income Documents (Continuing obligation until date of filing)" at bounding box center [761, 243] width 9 height 9
checkbox input "true"
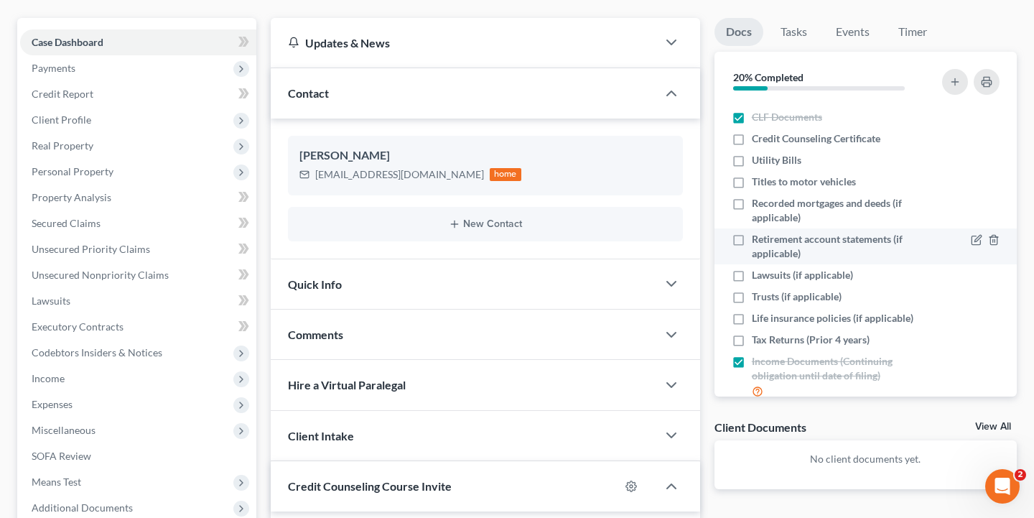
scroll to position [27, 0]
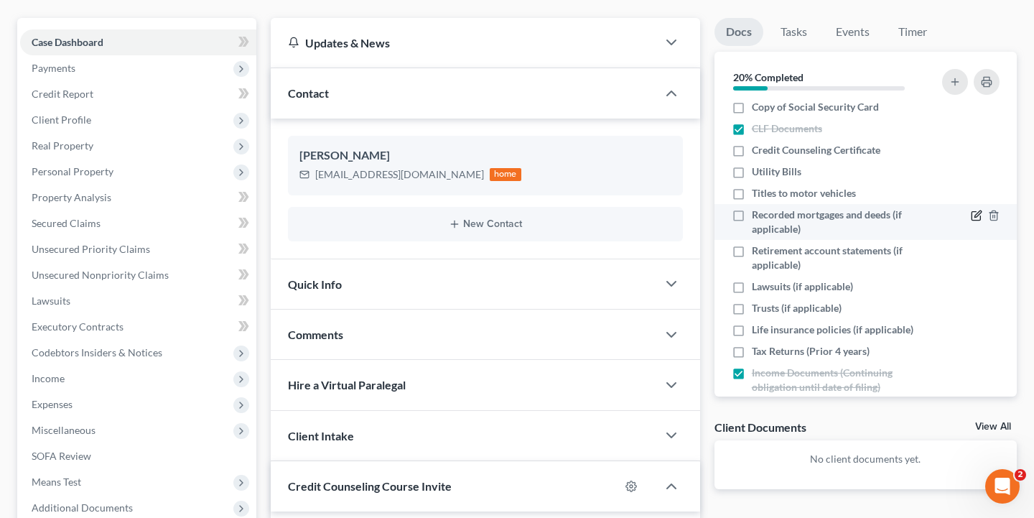
click at [971, 218] on icon "button" at bounding box center [975, 216] width 9 height 9
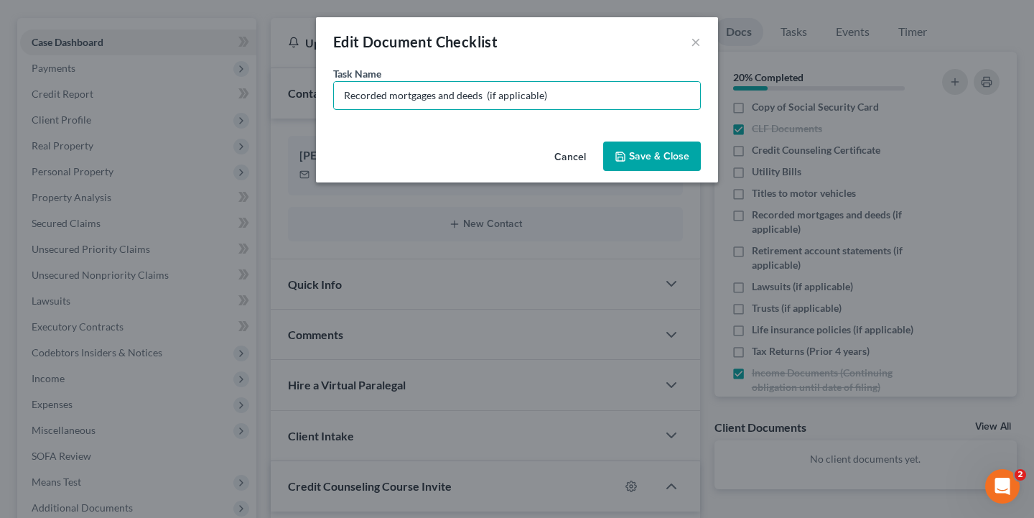
drag, startPoint x: 482, startPoint y: 94, endPoint x: 320, endPoint y: 98, distance: 161.6
click at [319, 98] on div "Task Name * Recorded mortgages and deeds (if applicable)" at bounding box center [517, 101] width 402 height 70
type input "Lease (if applicable)"
click at [660, 159] on button "Save & Close" at bounding box center [652, 156] width 98 height 30
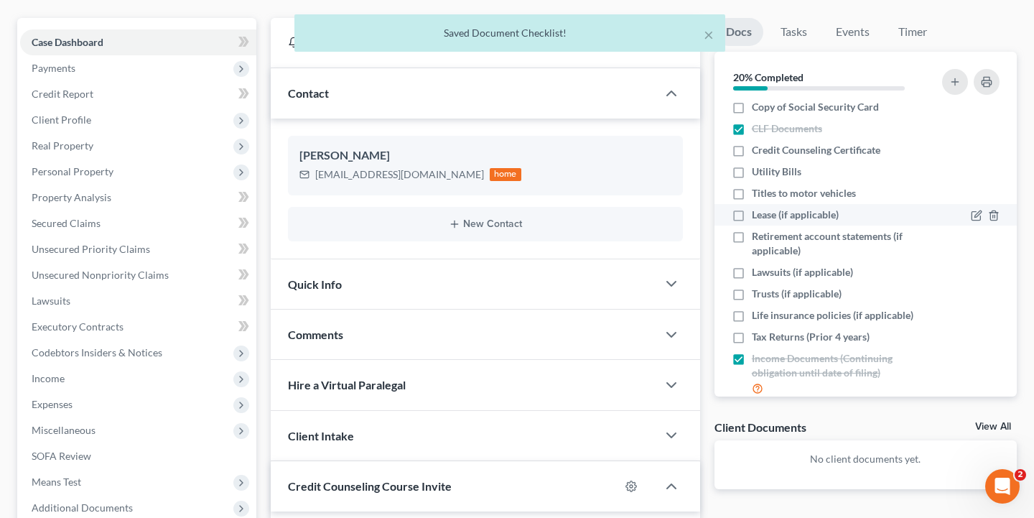
click at [752, 213] on label "Lease (if applicable)" at bounding box center [795, 214] width 87 height 14
click at [757, 213] on input "Lease (if applicable)" at bounding box center [761, 211] width 9 height 9
checkbox input "true"
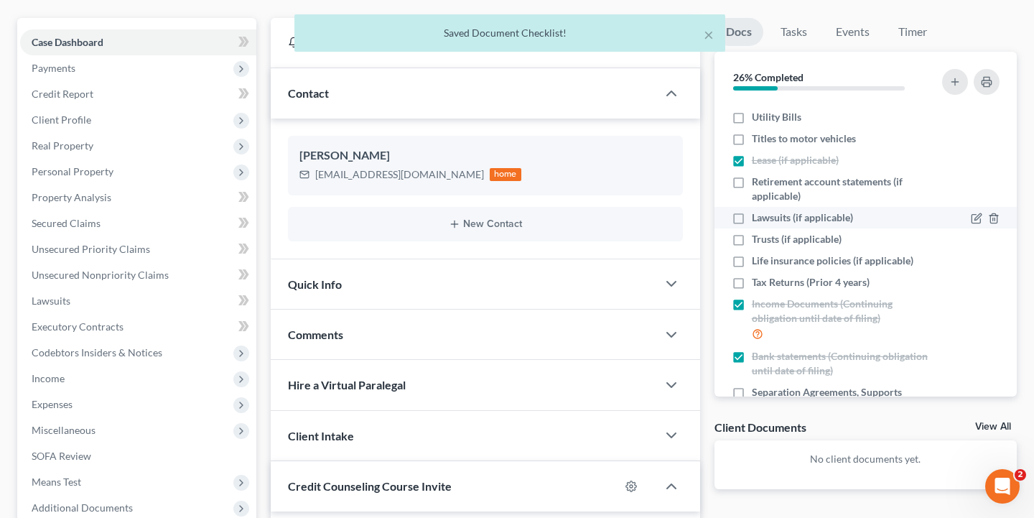
scroll to position [109, 0]
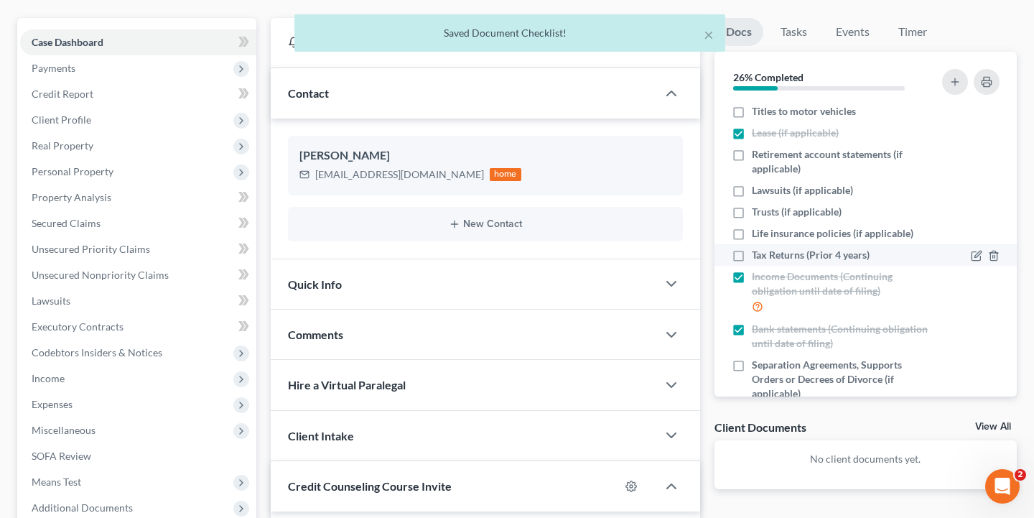
click at [752, 257] on label "Tax Returns (Prior 4 years)" at bounding box center [811, 255] width 118 height 14
click at [757, 257] on input "Tax Returns (Prior 4 years)" at bounding box center [761, 252] width 9 height 9
checkbox input "true"
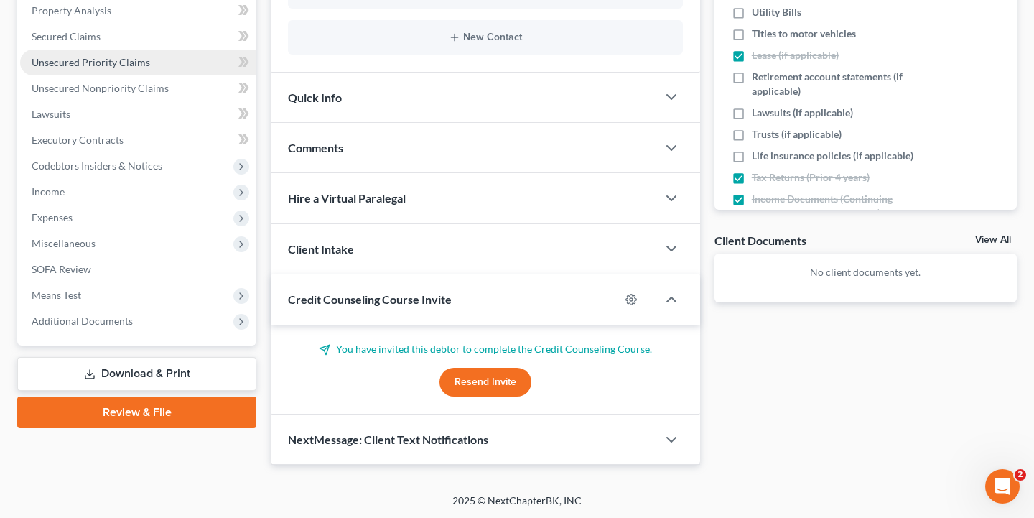
scroll to position [332, 0]
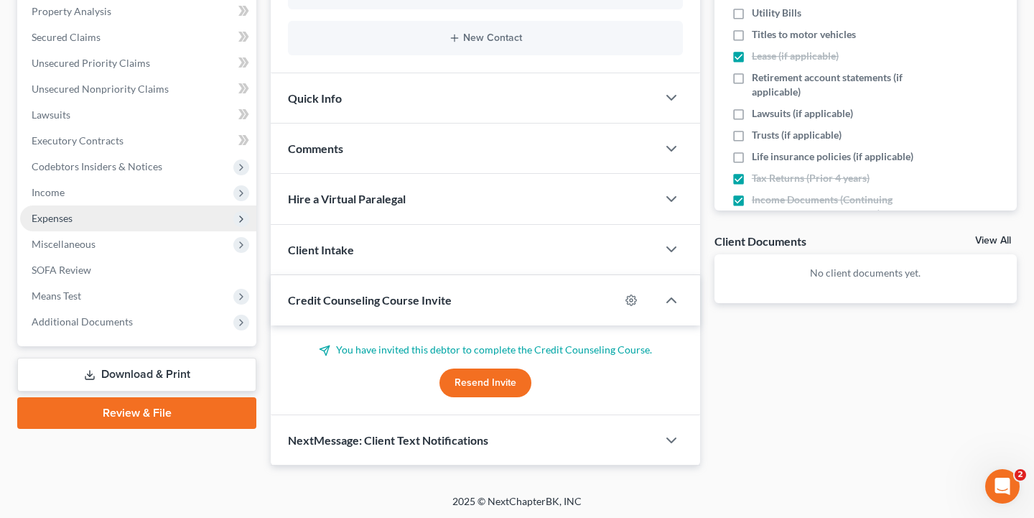
click at [67, 216] on span "Expenses" at bounding box center [52, 218] width 41 height 12
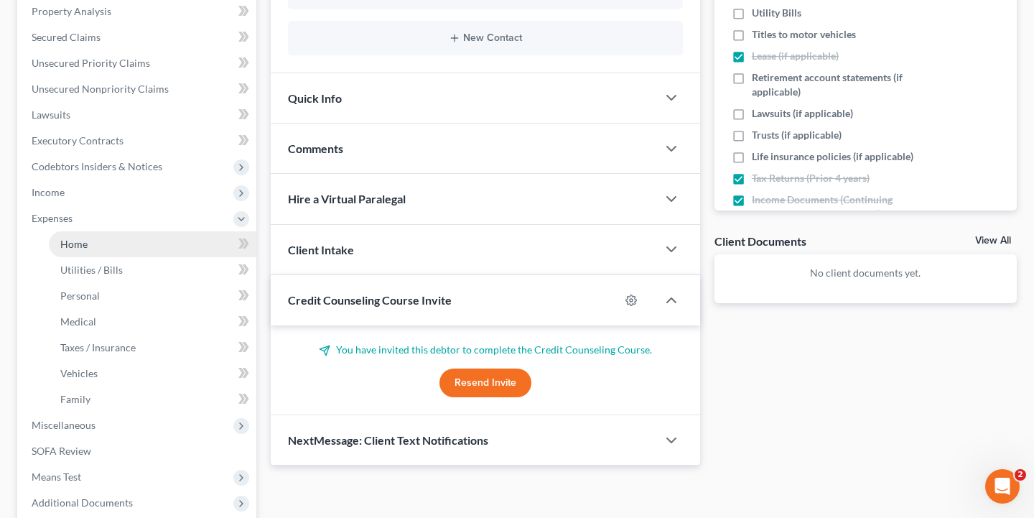
click at [83, 241] on span "Home" at bounding box center [73, 244] width 27 height 12
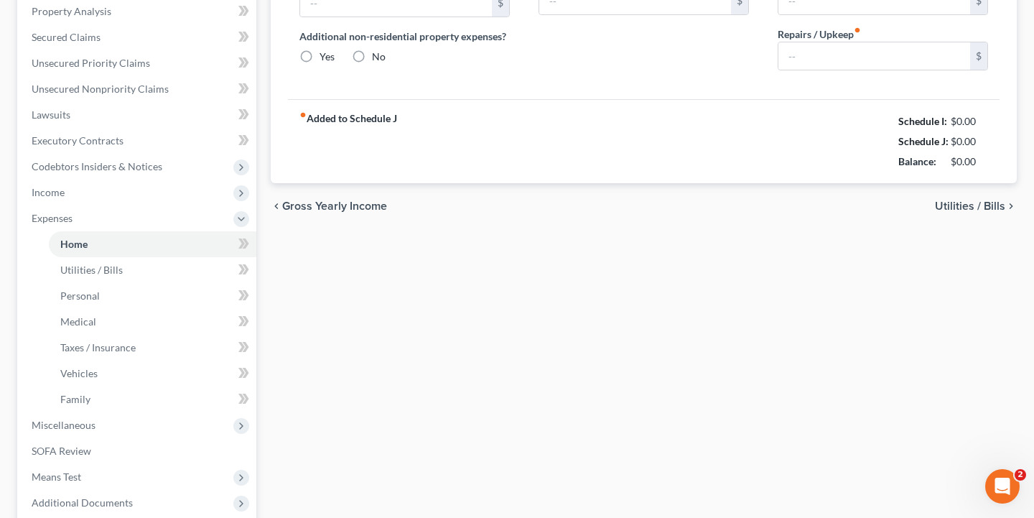
scroll to position [89, 0]
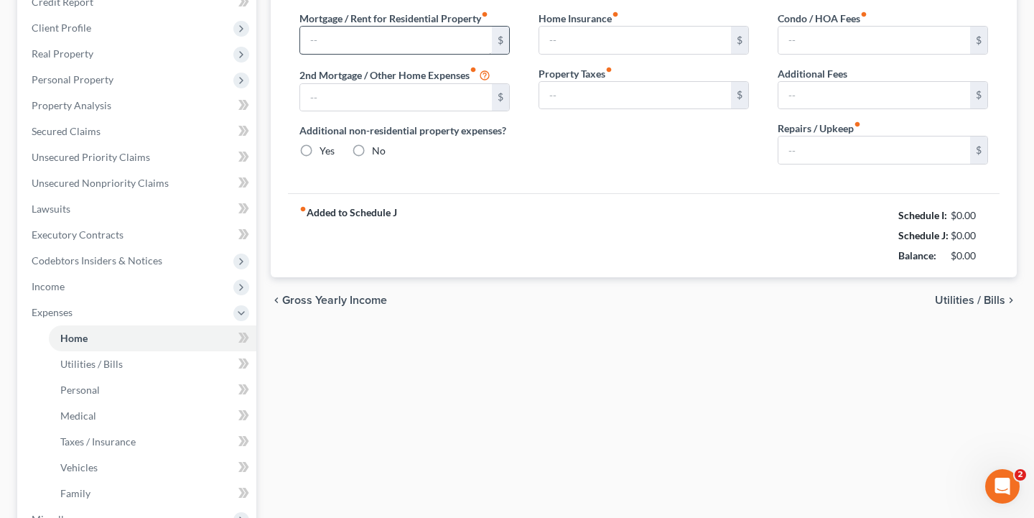
type input "0.00"
radio input "true"
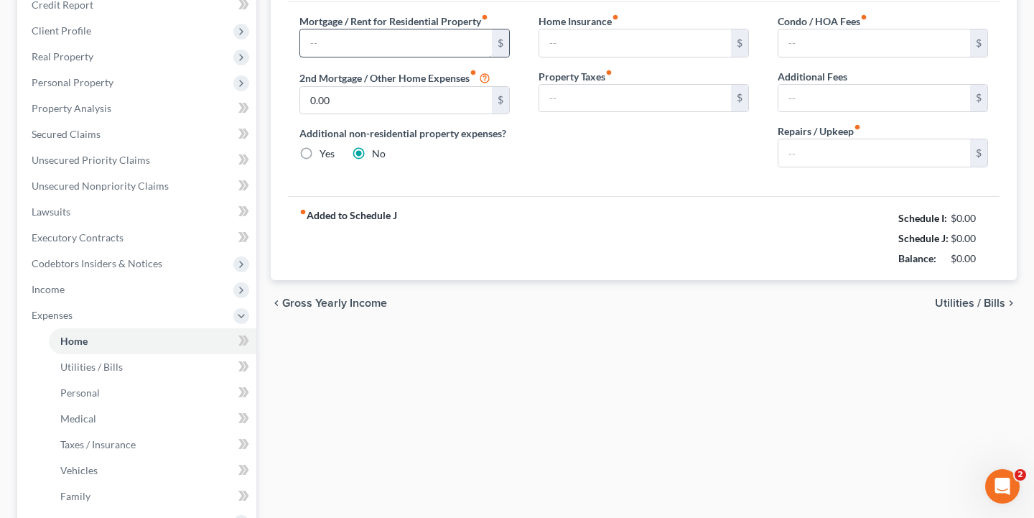
type input "0.00"
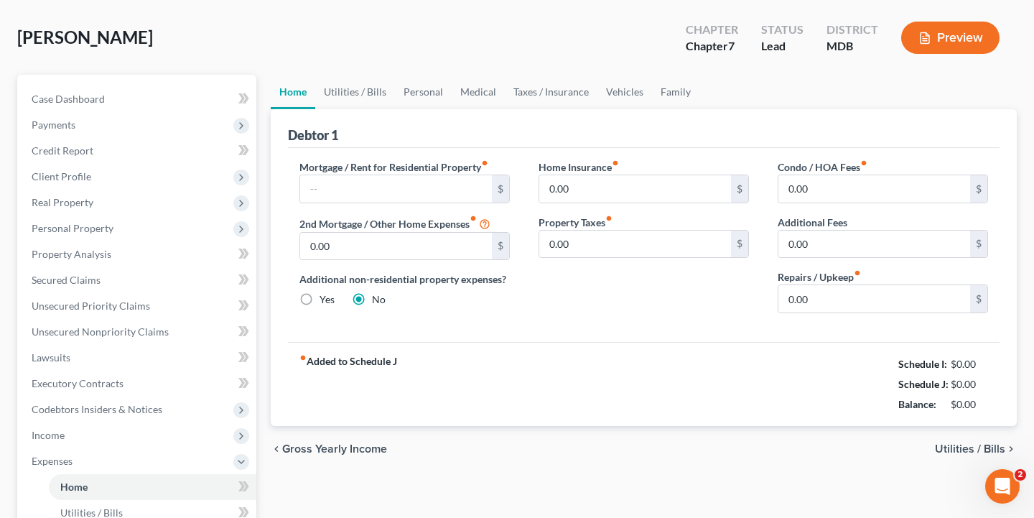
scroll to position [0, 0]
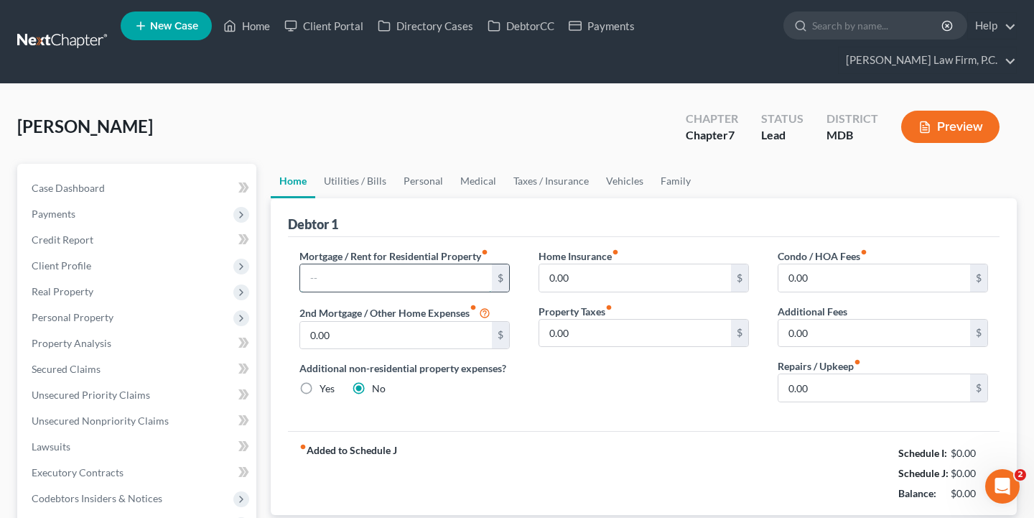
click at [380, 277] on input "text" at bounding box center [396, 277] width 192 height 27
click at [558, 447] on div "fiber_manual_record Added to Schedule J Schedule I: $0.00 Schedule J: $1,150.00…" at bounding box center [643, 473] width 711 height 84
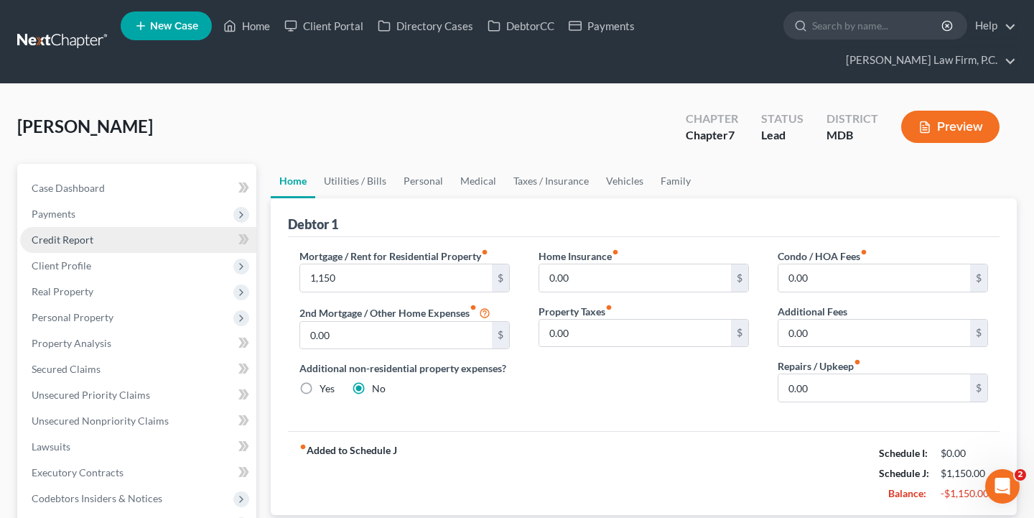
click at [88, 240] on span "Credit Report" at bounding box center [63, 239] width 62 height 12
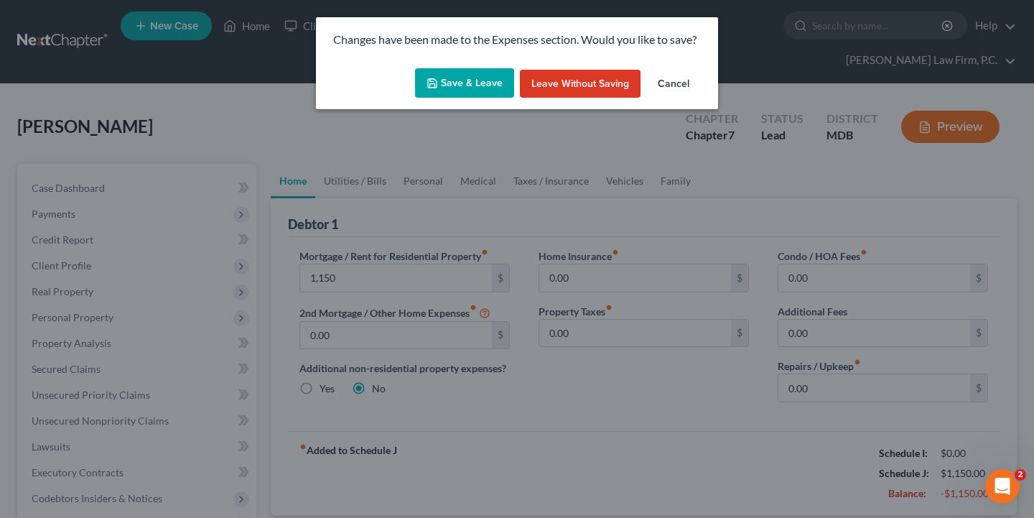
click at [497, 88] on button "Save & Leave" at bounding box center [464, 83] width 99 height 30
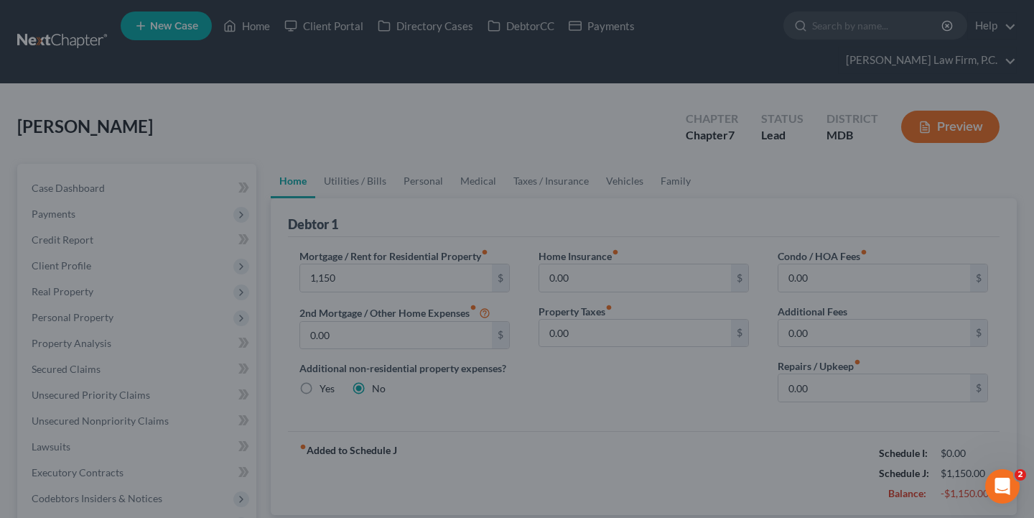
type input "1,150.00"
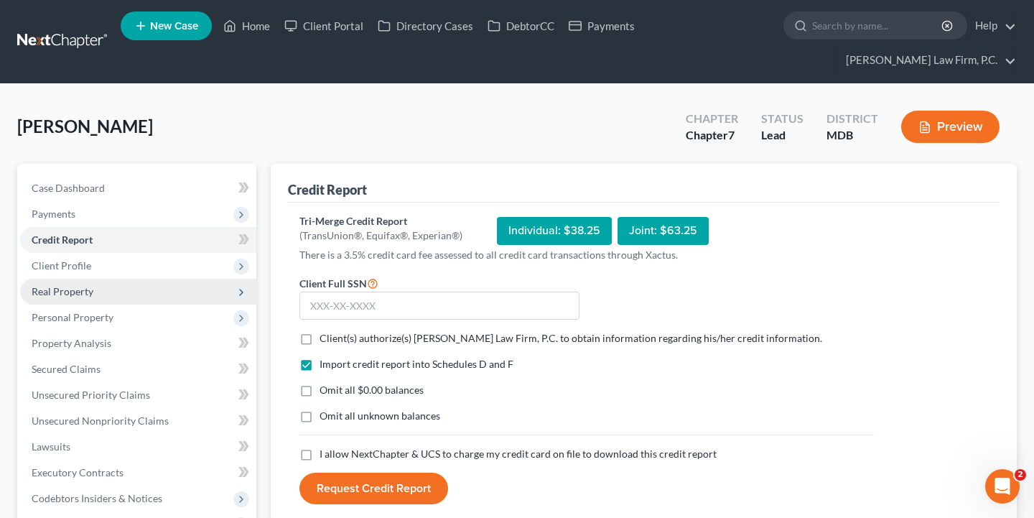
click at [60, 291] on span "Real Property" at bounding box center [63, 291] width 62 height 12
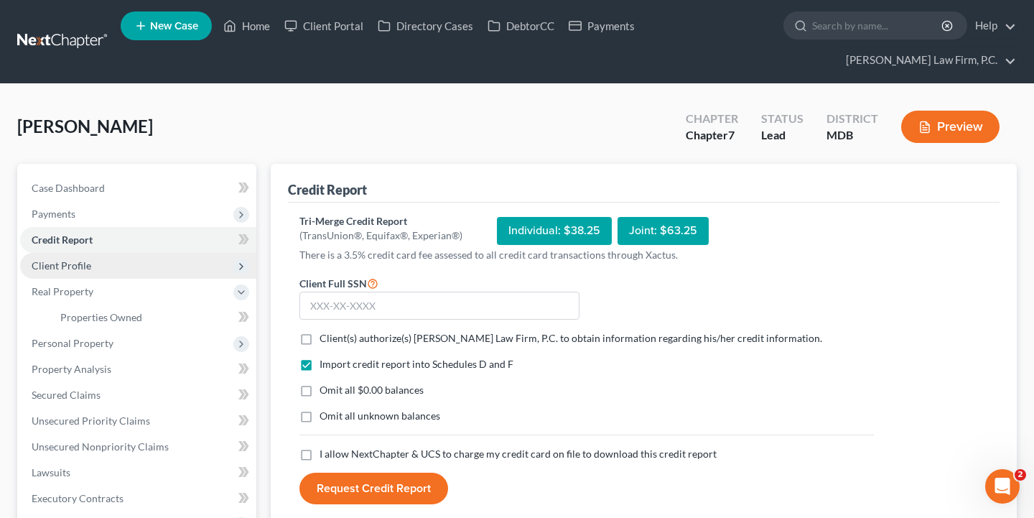
click at [77, 265] on span "Client Profile" at bounding box center [62, 265] width 60 height 12
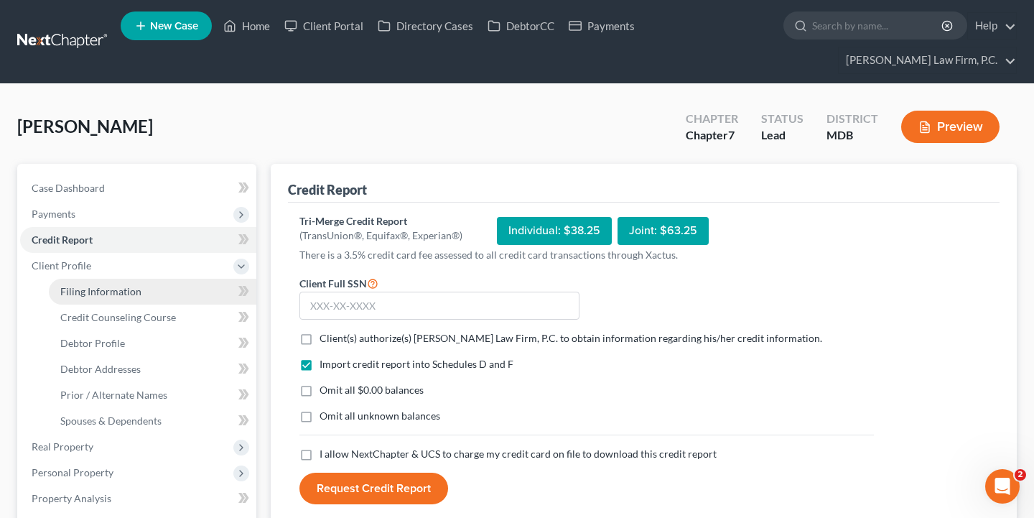
click at [90, 292] on span "Filing Information" at bounding box center [100, 291] width 81 height 12
select select "1"
select select "0"
select select "21"
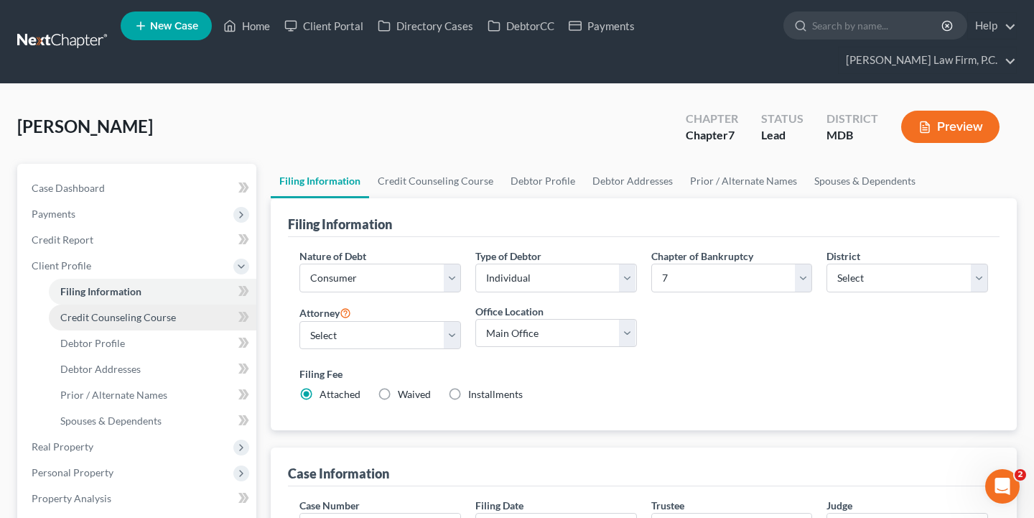
click at [95, 321] on span "Credit Counseling Course" at bounding box center [118, 317] width 116 height 12
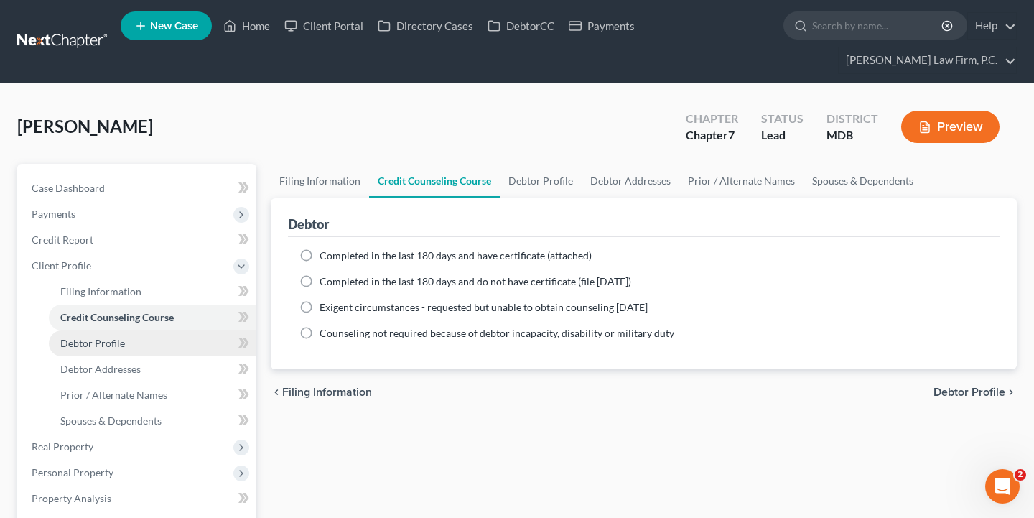
click at [95, 349] on link "Debtor Profile" at bounding box center [152, 343] width 207 height 26
select select "0"
select select "2"
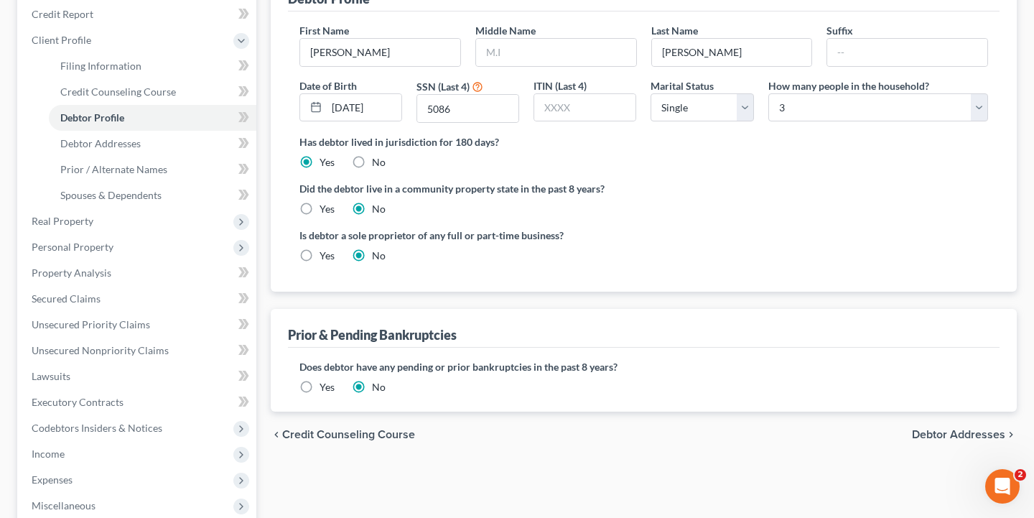
scroll to position [207, 0]
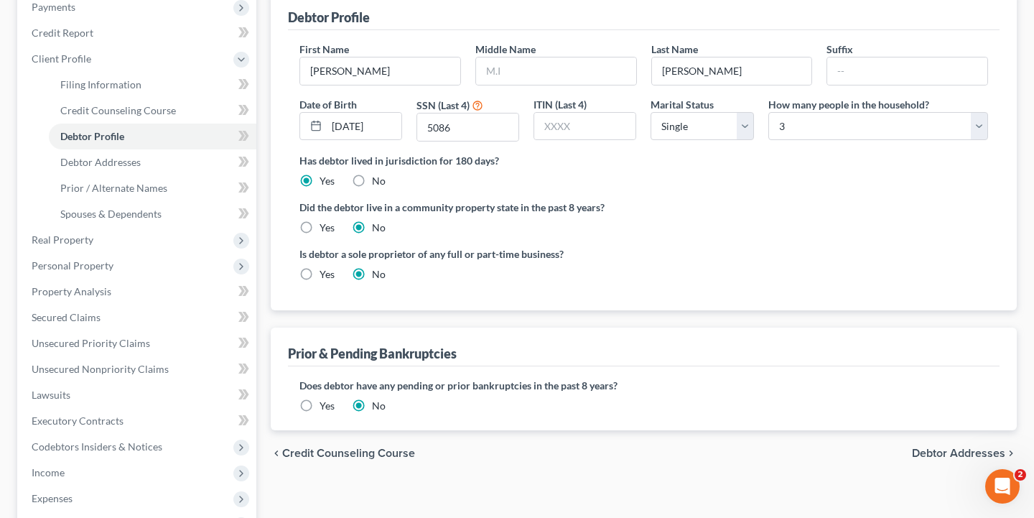
click at [928, 455] on span "Debtor Addresses" at bounding box center [958, 452] width 93 height 11
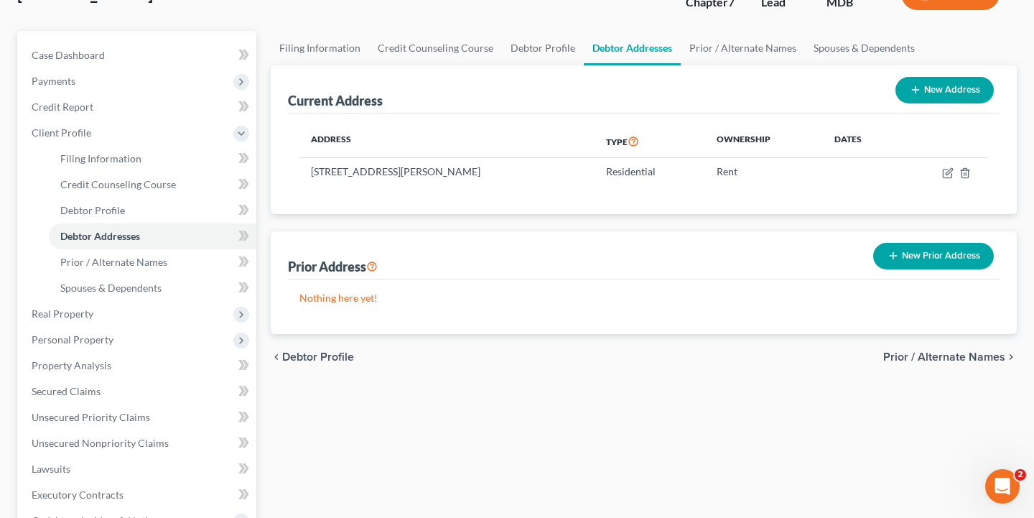
scroll to position [136, 0]
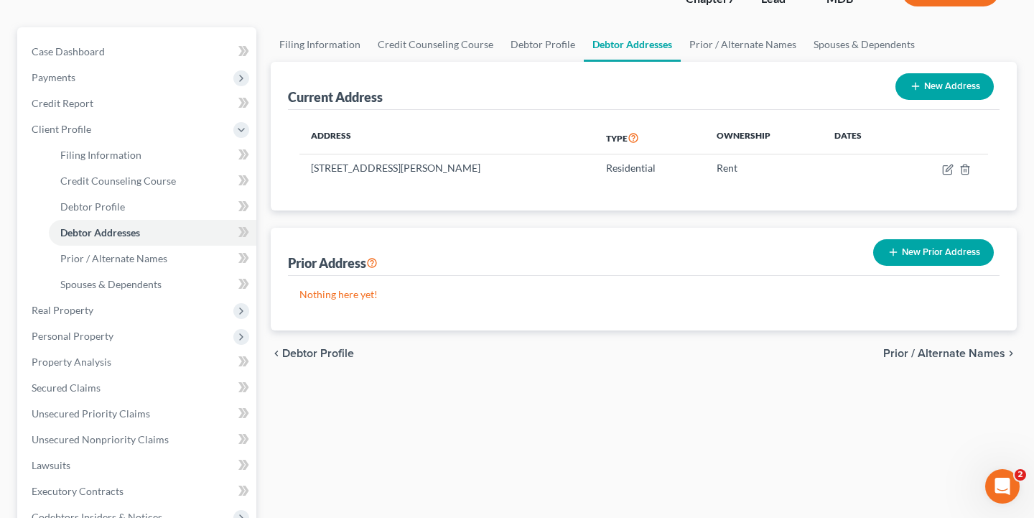
click at [917, 350] on span "Prior / Alternate Names" at bounding box center [944, 352] width 122 height 11
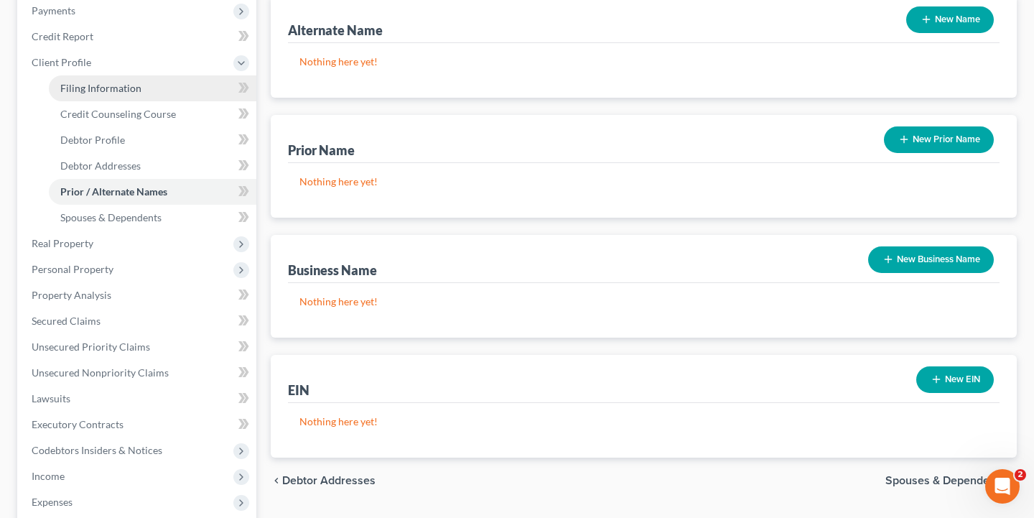
click at [144, 92] on link "Filing Information" at bounding box center [152, 88] width 207 height 26
select select "1"
select select "0"
select select "38"
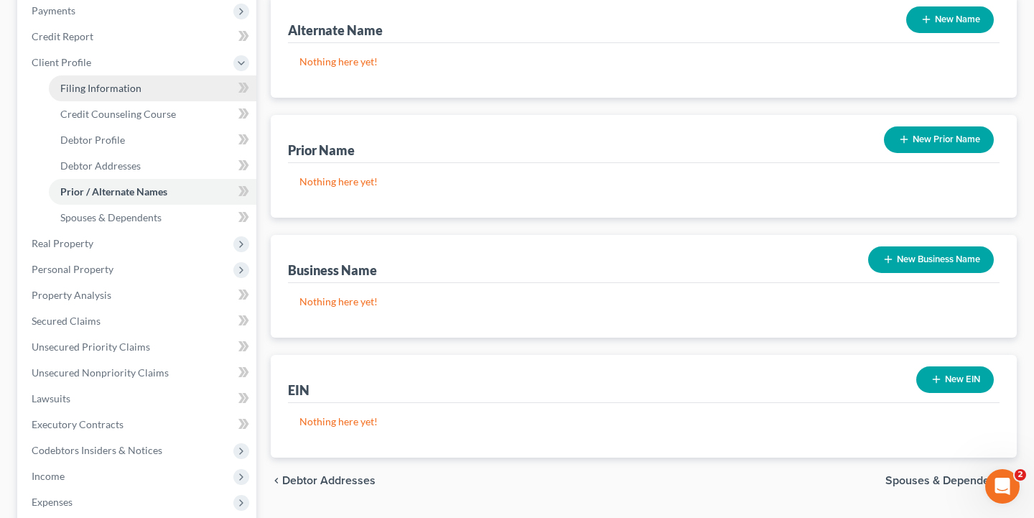
select select "0"
select select "21"
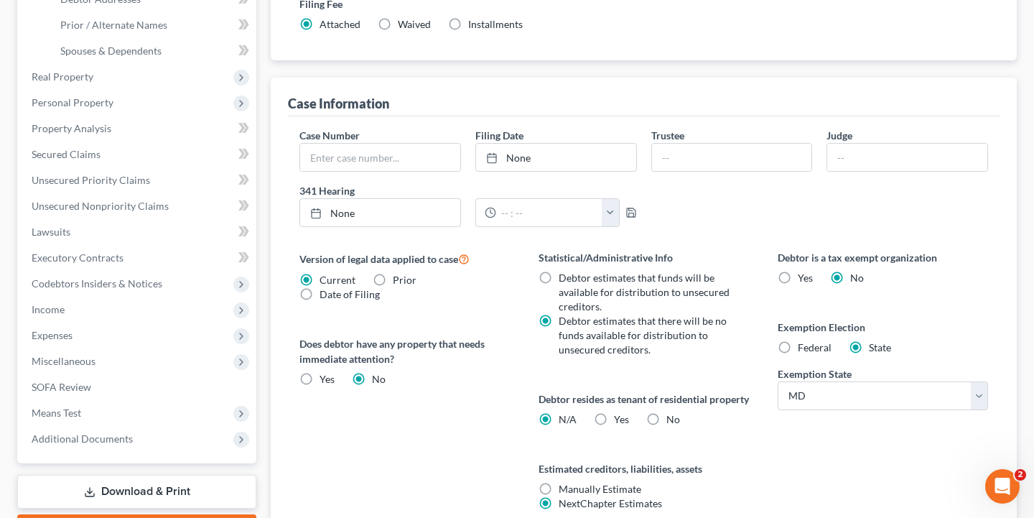
scroll to position [370, 0]
click at [614, 426] on label "Yes Yes" at bounding box center [621, 418] width 15 height 14
click at [619, 421] on input "Yes Yes" at bounding box center [623, 415] width 9 height 9
radio input "true"
radio input "false"
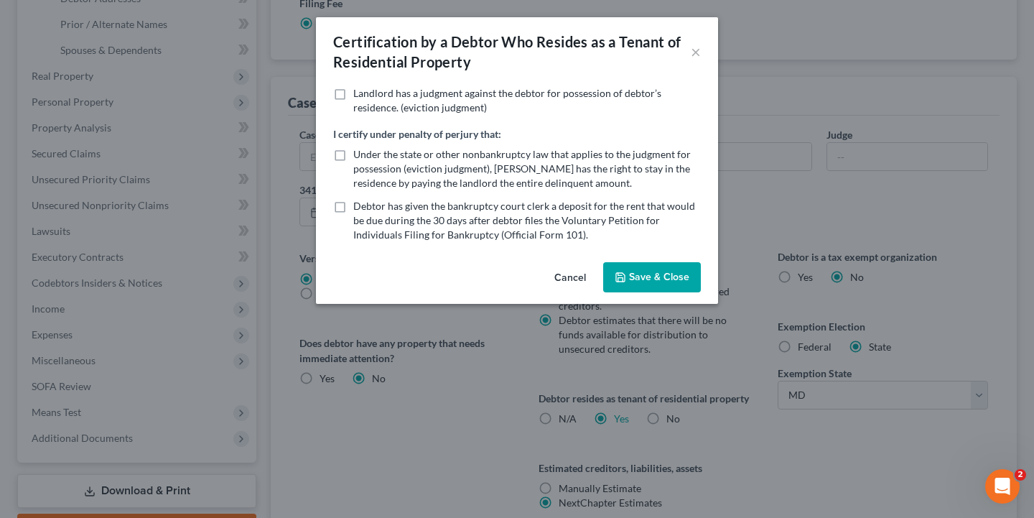
click at [656, 265] on button "Save & Close" at bounding box center [652, 277] width 98 height 30
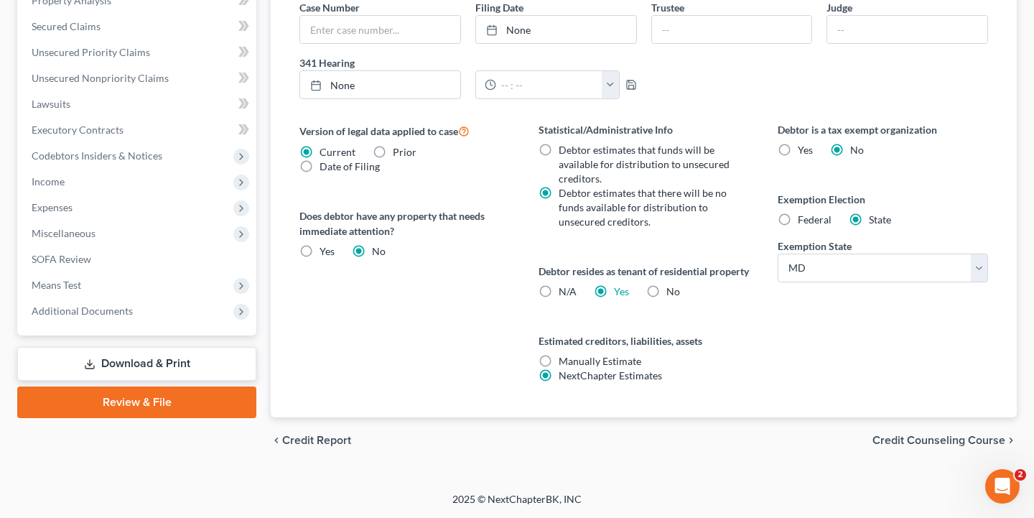
scroll to position [513, 0]
click at [920, 447] on div "chevron_left Credit Report Credit Counseling Course chevron_right" at bounding box center [644, 440] width 746 height 46
click at [928, 444] on span "Credit Counseling Course" at bounding box center [938, 439] width 133 height 11
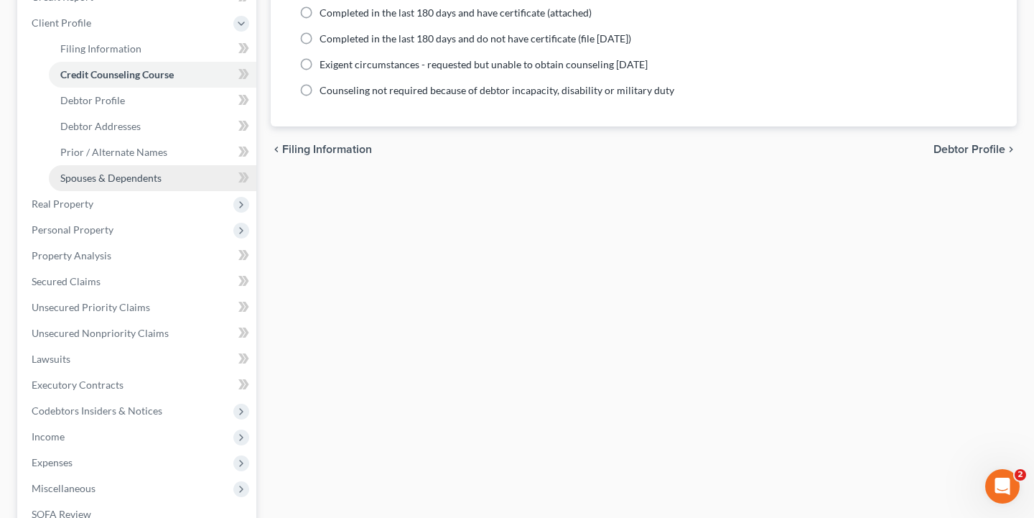
scroll to position [243, 0]
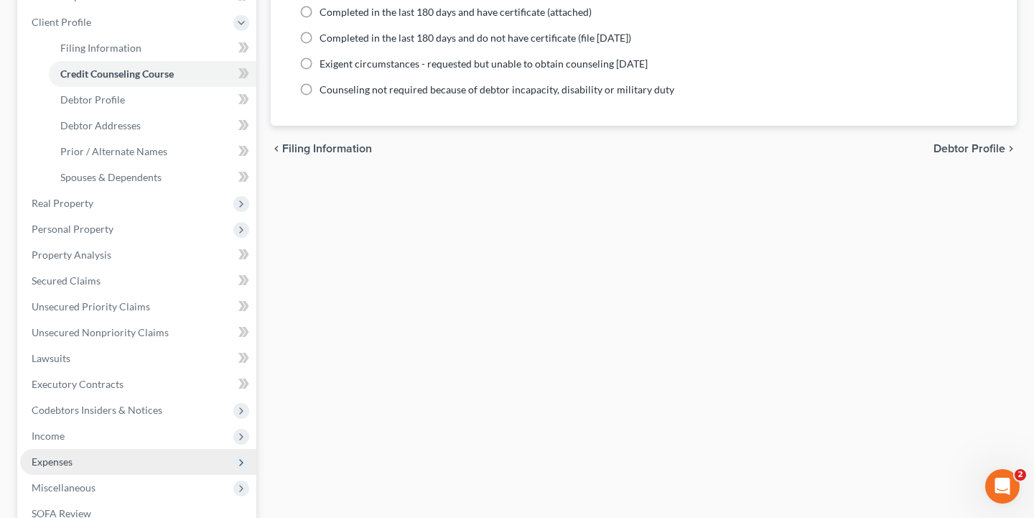
click at [62, 454] on span "Expenses" at bounding box center [138, 462] width 236 height 26
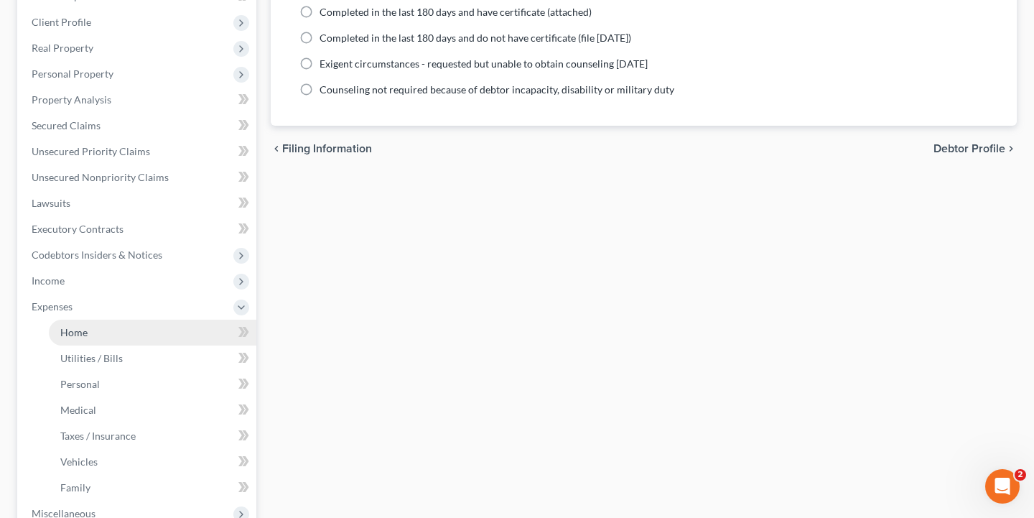
click at [85, 319] on link "Home" at bounding box center [152, 332] width 207 height 26
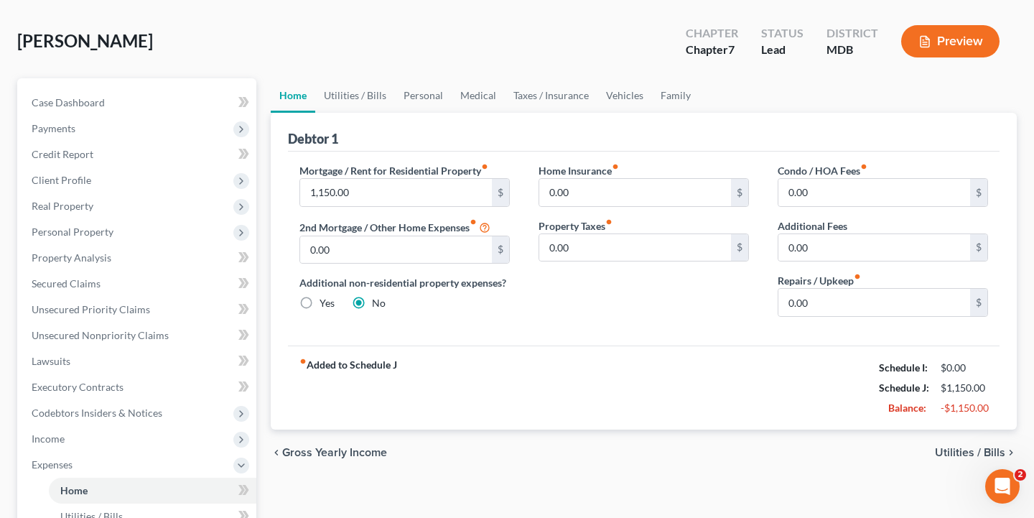
click at [950, 446] on span "Utilities / Bills" at bounding box center [970, 451] width 70 height 11
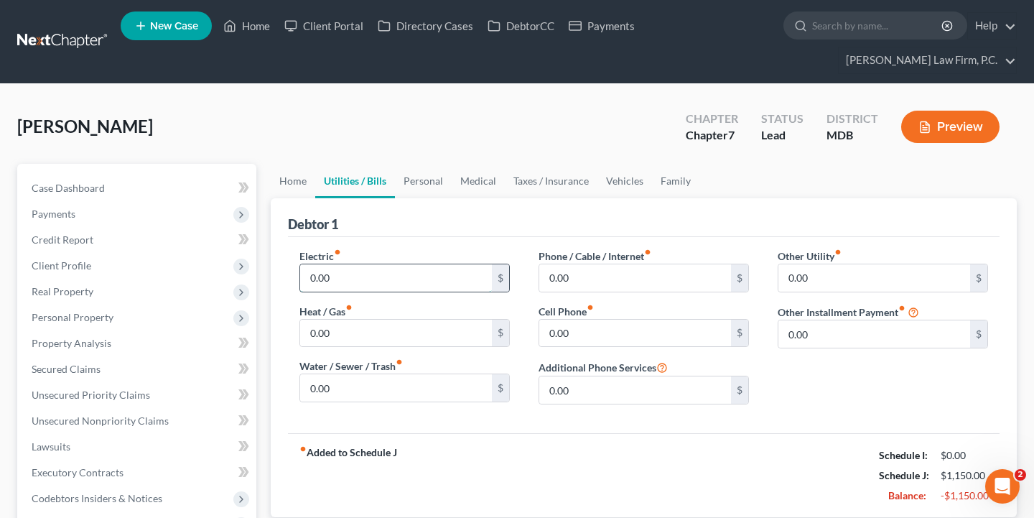
drag, startPoint x: 385, startPoint y: 266, endPoint x: 339, endPoint y: 283, distance: 49.5
click at [339, 283] on input "0.00" at bounding box center [396, 277] width 192 height 27
type input "207.50"
drag, startPoint x: 584, startPoint y: 324, endPoint x: 604, endPoint y: 335, distance: 23.1
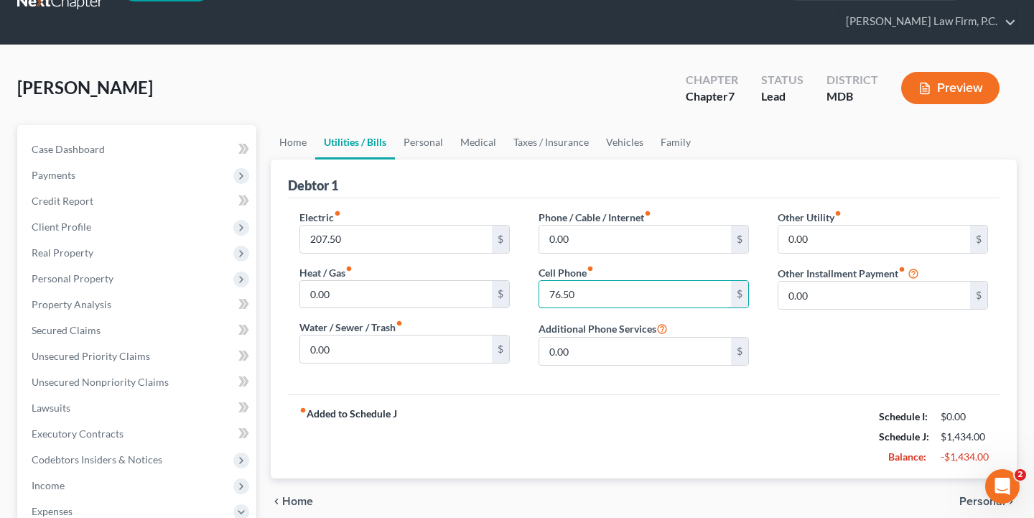
scroll to position [62, 0]
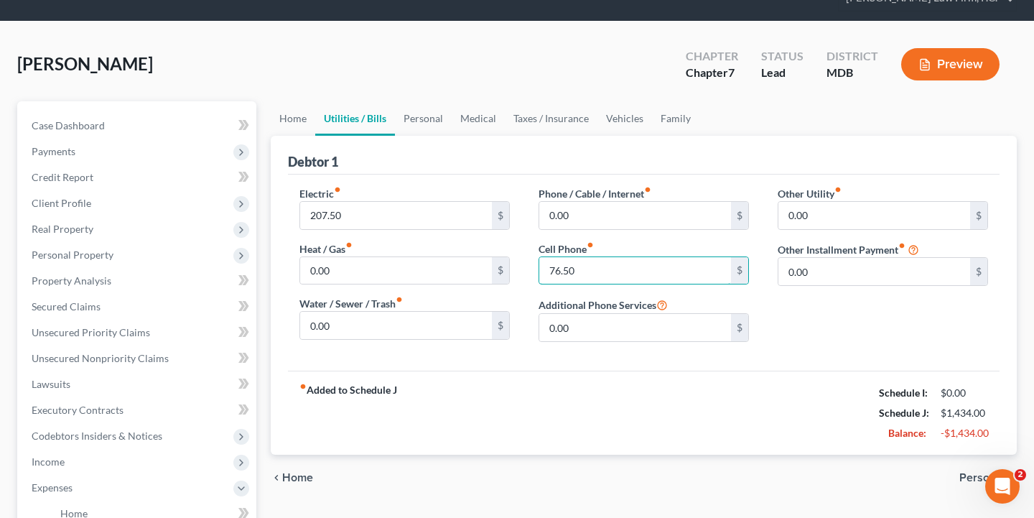
type input "76.50"
click at [968, 478] on span "Personal" at bounding box center [982, 477] width 46 height 11
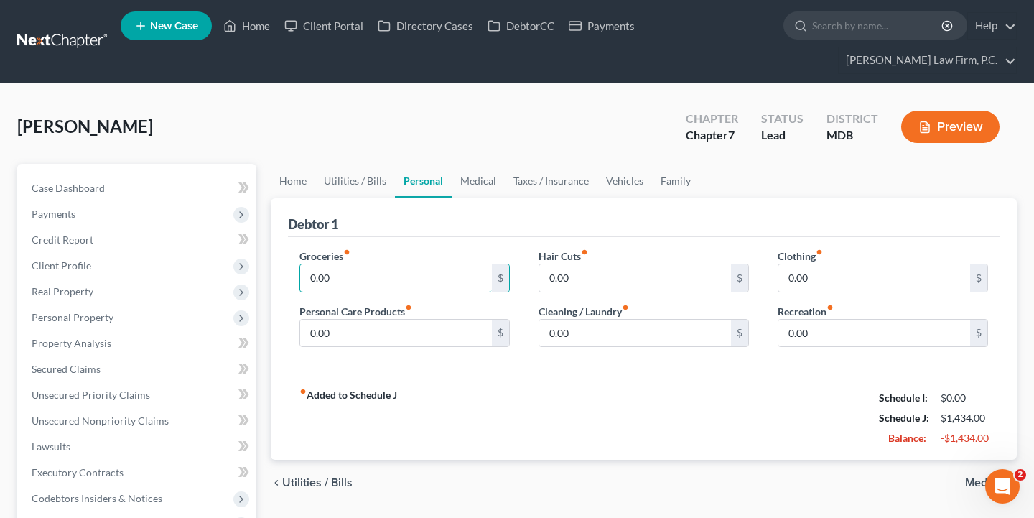
drag, startPoint x: 335, startPoint y: 276, endPoint x: 283, endPoint y: 273, distance: 52.5
click at [283, 273] on div "Debtor 1 Groceries fiber_manual_record 0.00 $ Personal Care Products fiber_manu…" at bounding box center [644, 329] width 746 height 262
type input "110.50"
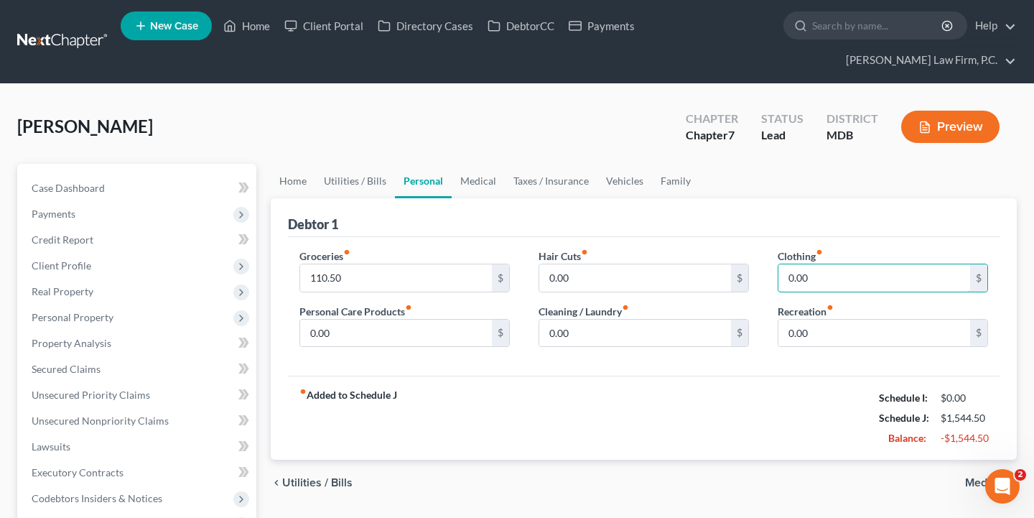
drag, startPoint x: 836, startPoint y: 278, endPoint x: 755, endPoint y: 277, distance: 80.4
click at [755, 277] on div "Groceries fiber_manual_record 110.50 $ Personal Care Products fiber_manual_reco…" at bounding box center [643, 303] width 717 height 111
type input "500"
drag, startPoint x: 571, startPoint y: 333, endPoint x: 538, endPoint y: 332, distance: 33.1
click at [538, 332] on div "0.00 $" at bounding box center [643, 333] width 210 height 29
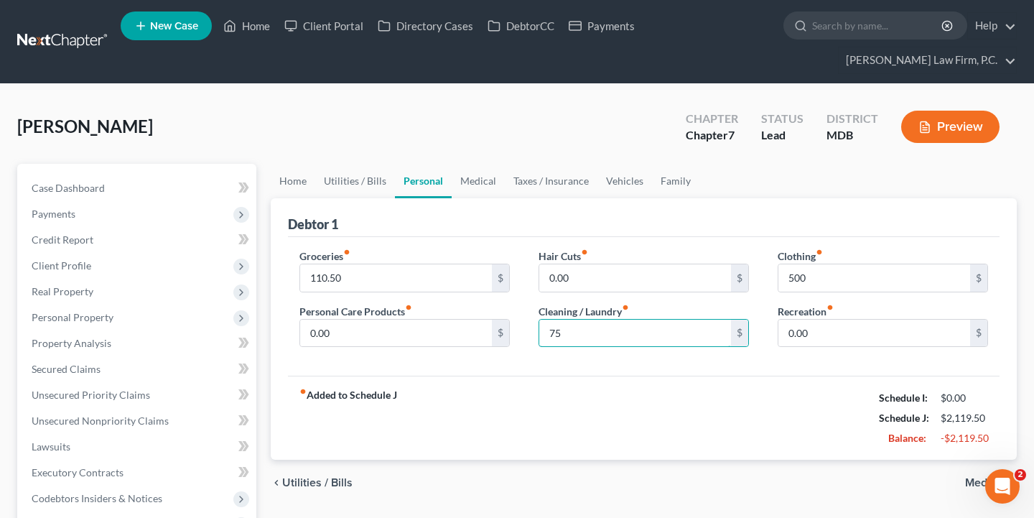
type input "75"
click at [402, 443] on div "fiber_manual_record Added to Schedule J Schedule I: $0.00 Schedule J: $2,119.50…" at bounding box center [643, 417] width 711 height 84
click at [326, 484] on span "Utilities / Bills" at bounding box center [317, 482] width 70 height 11
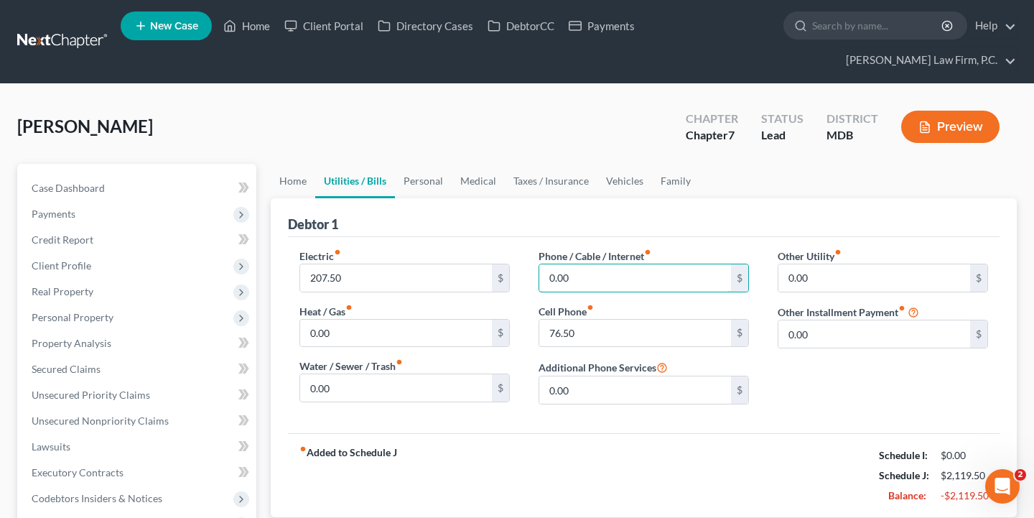
drag, startPoint x: 587, startPoint y: 280, endPoint x: 529, endPoint y: 280, distance: 58.1
drag, startPoint x: 573, startPoint y: 277, endPoint x: 525, endPoint y: 277, distance: 48.1
click at [525, 277] on div "Phone / Cable / Internet fiber_manual_record 95 $ Cell Phone fiber_manual_recor…" at bounding box center [643, 331] width 239 height 167
type input "76.50"
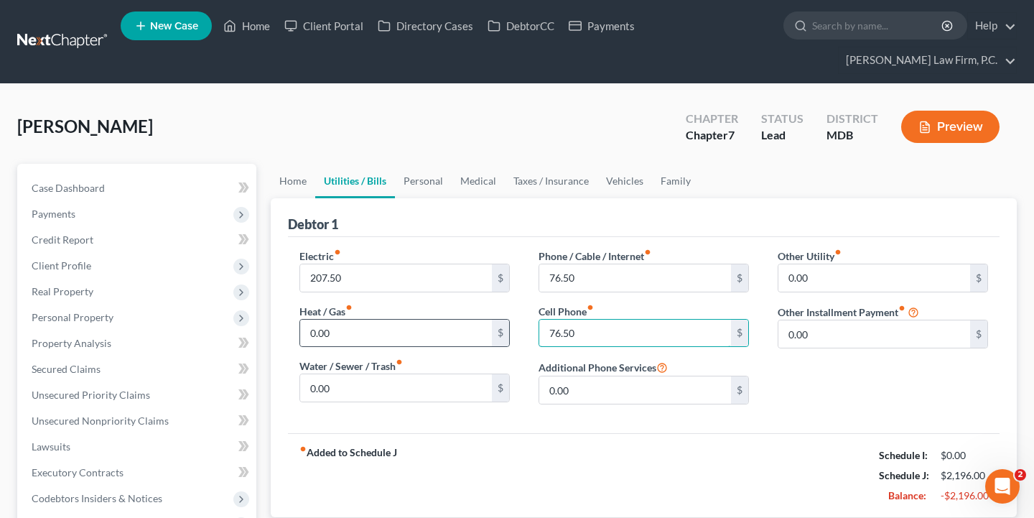
drag, startPoint x: 580, startPoint y: 334, endPoint x: 502, endPoint y: 333, distance: 77.5
type input "95"
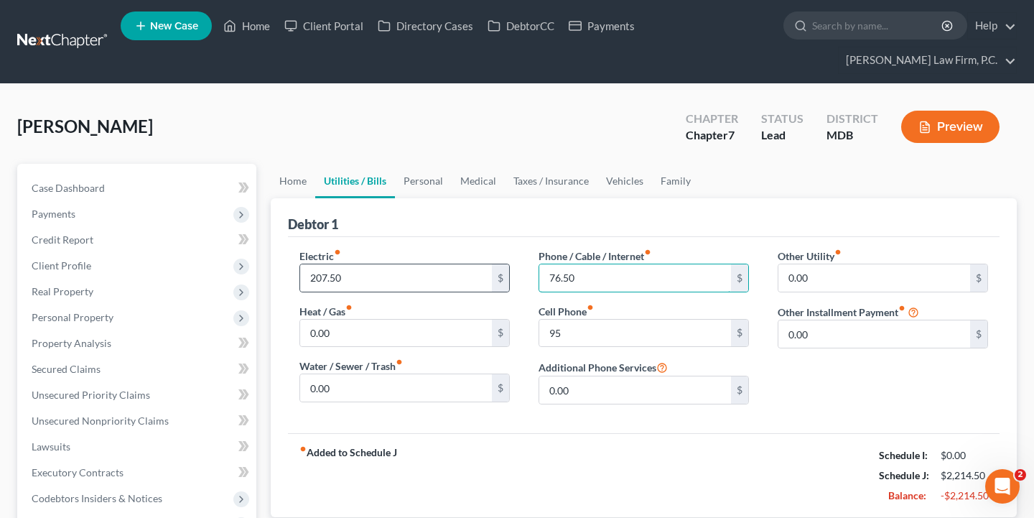
drag, startPoint x: 589, startPoint y: 279, endPoint x: 502, endPoint y: 271, distance: 87.2
click at [502, 272] on div "Electric fiber_manual_record 207.50 $ Heat / Gas fiber_manual_record 0.00 $ Wat…" at bounding box center [643, 331] width 717 height 167
type input "200"
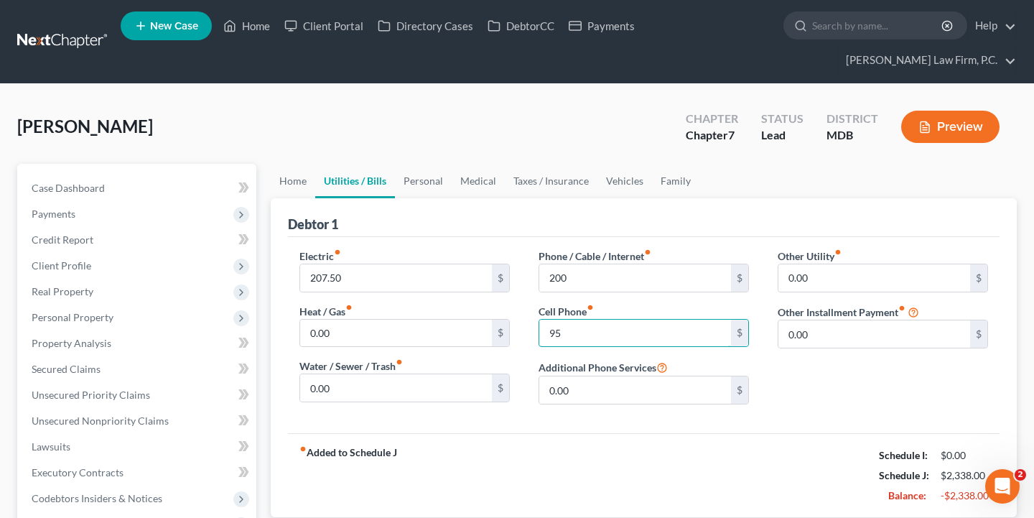
drag, startPoint x: 587, startPoint y: 334, endPoint x: 513, endPoint y: 334, distance: 74.7
click at [513, 334] on div "Electric fiber_manual_record 207.50 $ Heat / Gas fiber_manual_record 0.00 $ Wat…" at bounding box center [643, 331] width 717 height 167
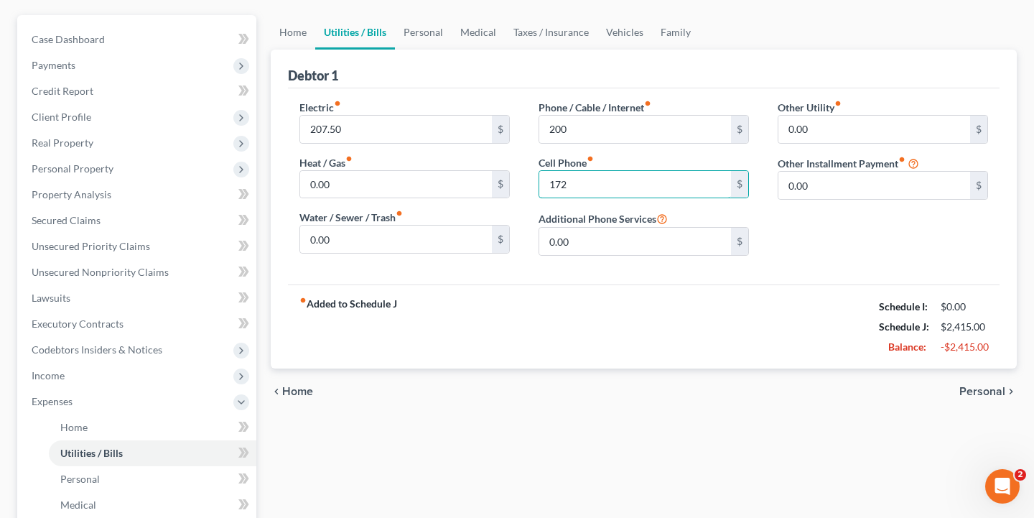
scroll to position [150, 0]
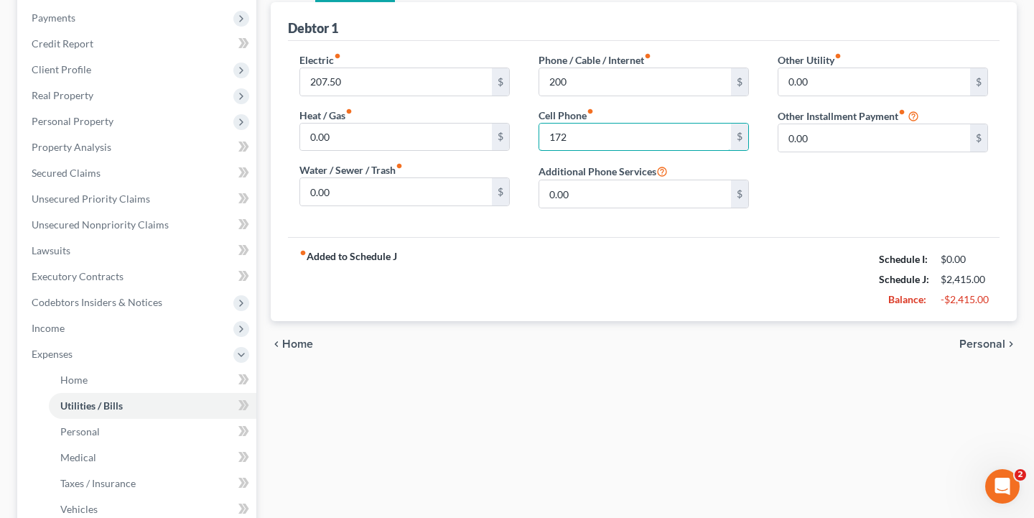
type input "172"
click at [990, 347] on span "Personal" at bounding box center [982, 343] width 46 height 11
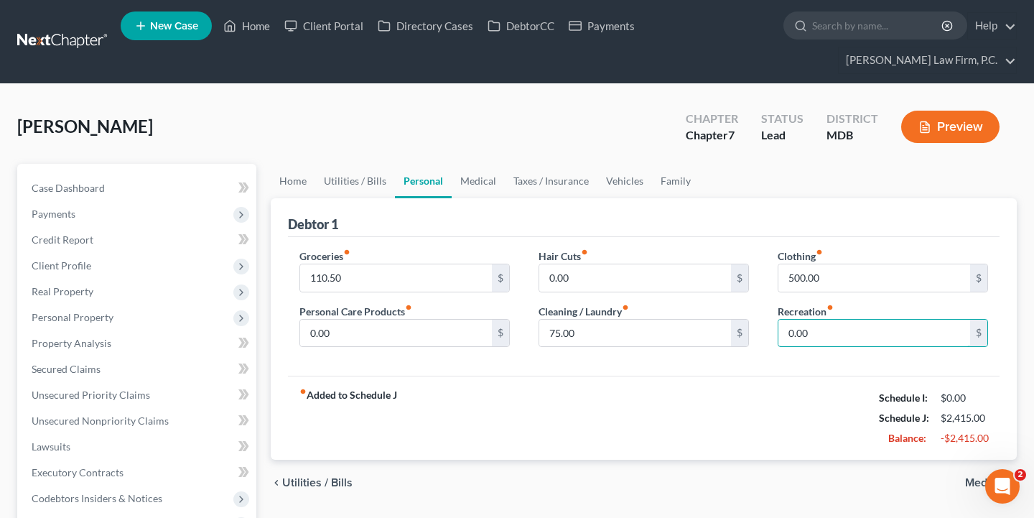
drag, startPoint x: 814, startPoint y: 331, endPoint x: 767, endPoint y: 330, distance: 47.4
click at [767, 331] on div "Clothing fiber_manual_record 500.00 $ Recreation fiber_manual_record 0.00 $" at bounding box center [882, 303] width 239 height 111
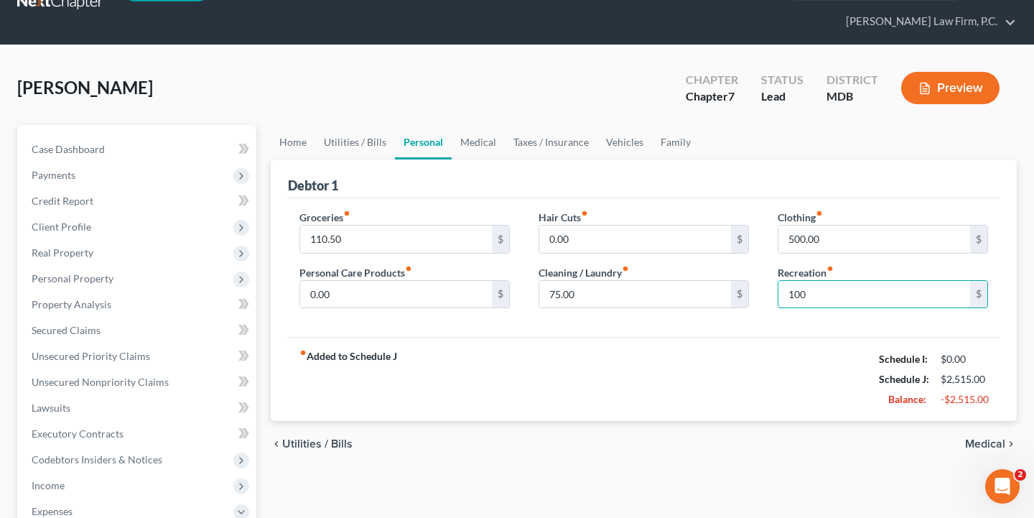
scroll to position [47, 0]
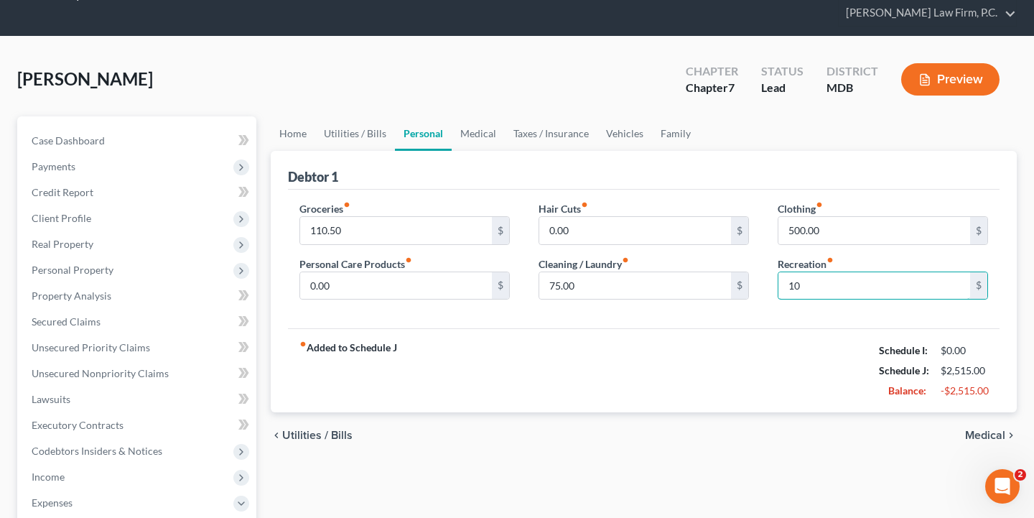
type input "1"
type input "50"
click at [728, 435] on div "chevron_left Utilities / Bills Medical chevron_right" at bounding box center [644, 435] width 746 height 46
click at [977, 429] on span "Medical" at bounding box center [985, 434] width 40 height 11
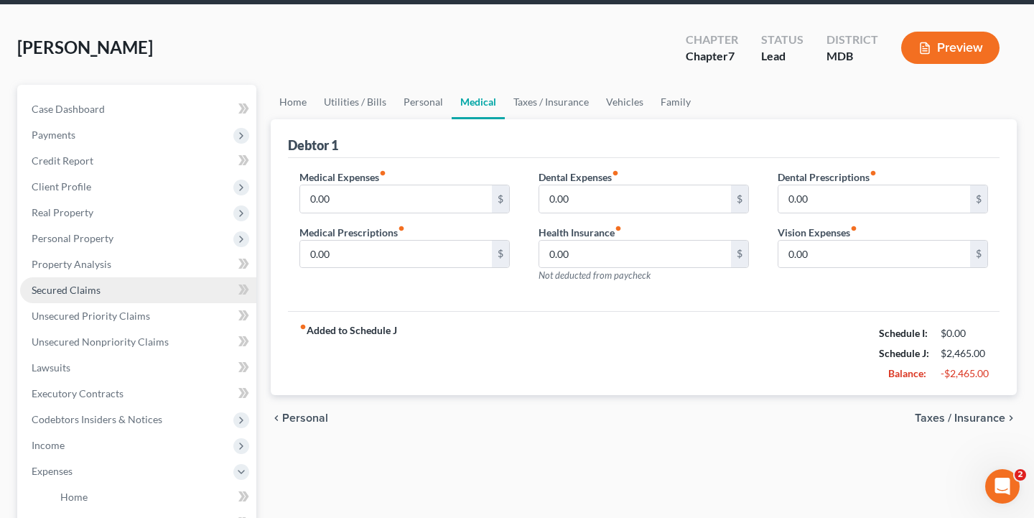
scroll to position [100, 0]
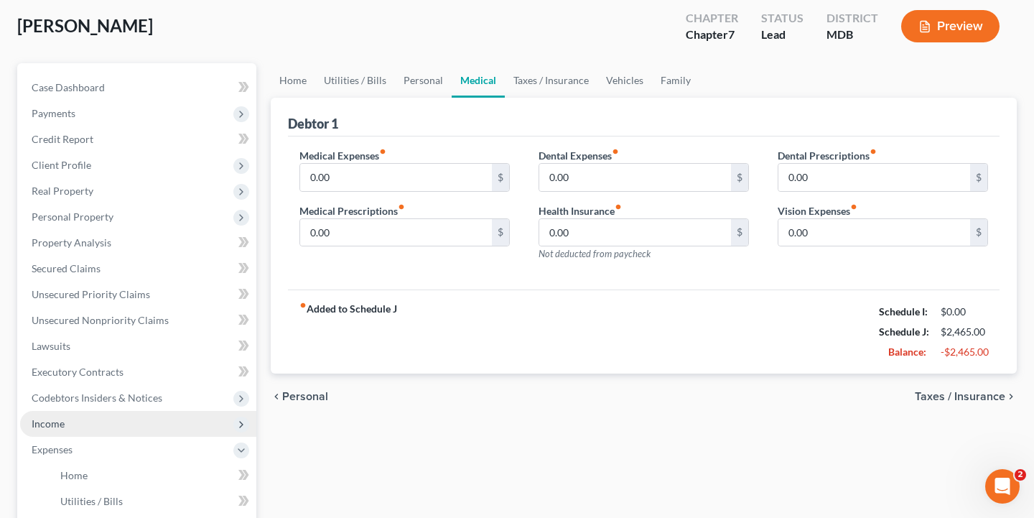
click at [93, 425] on span "Income" at bounding box center [138, 424] width 236 height 26
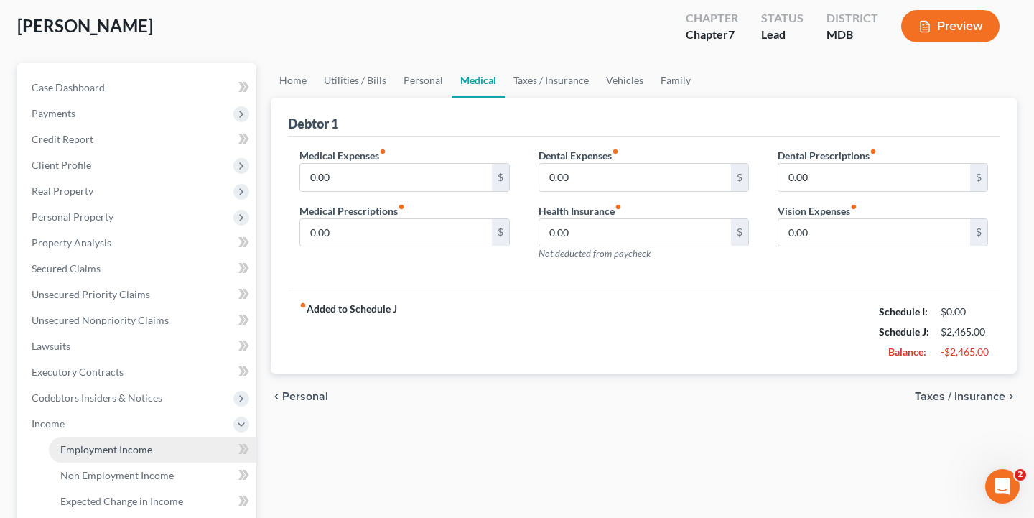
click at [113, 451] on span "Employment Income" at bounding box center [106, 449] width 92 height 12
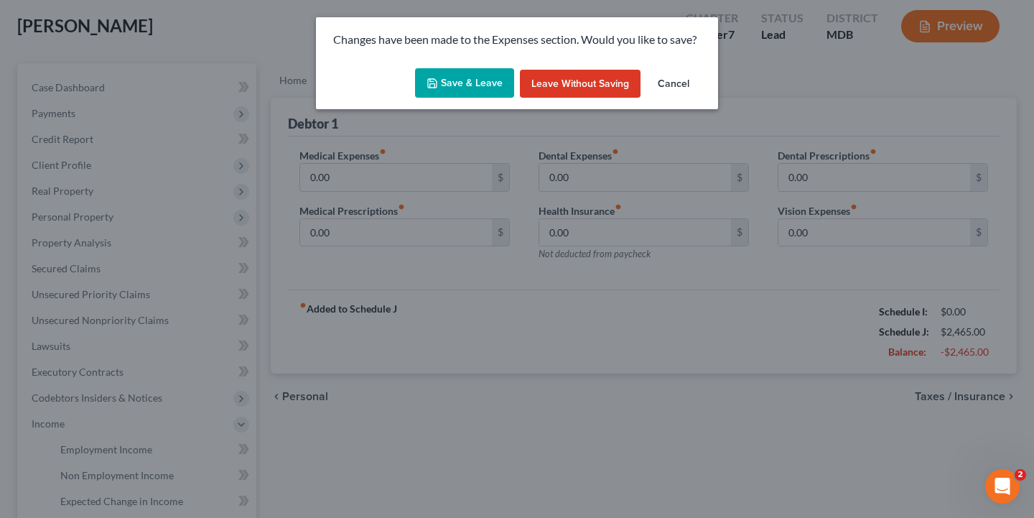
click at [474, 78] on button "Save & Leave" at bounding box center [464, 83] width 99 height 30
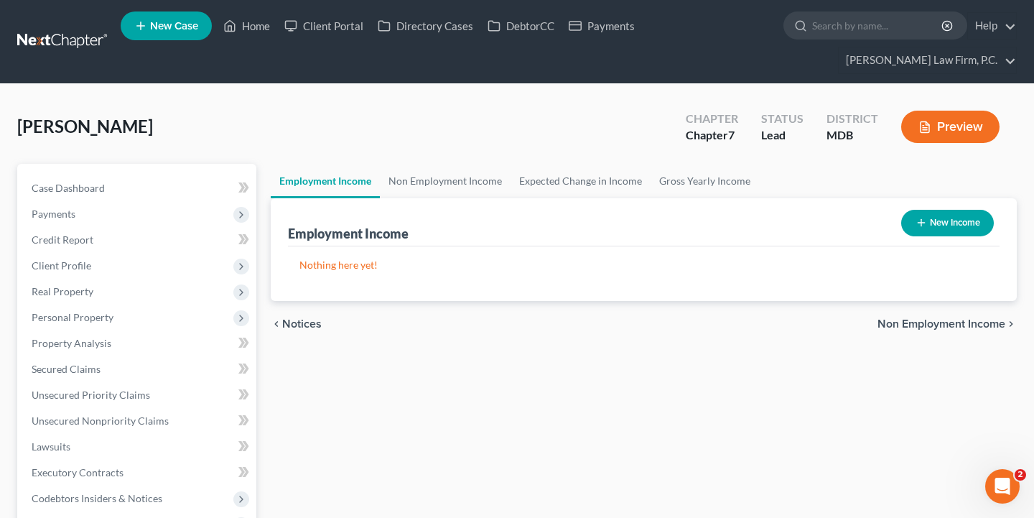
click at [946, 218] on button "New Income" at bounding box center [947, 223] width 93 height 27
select select "0"
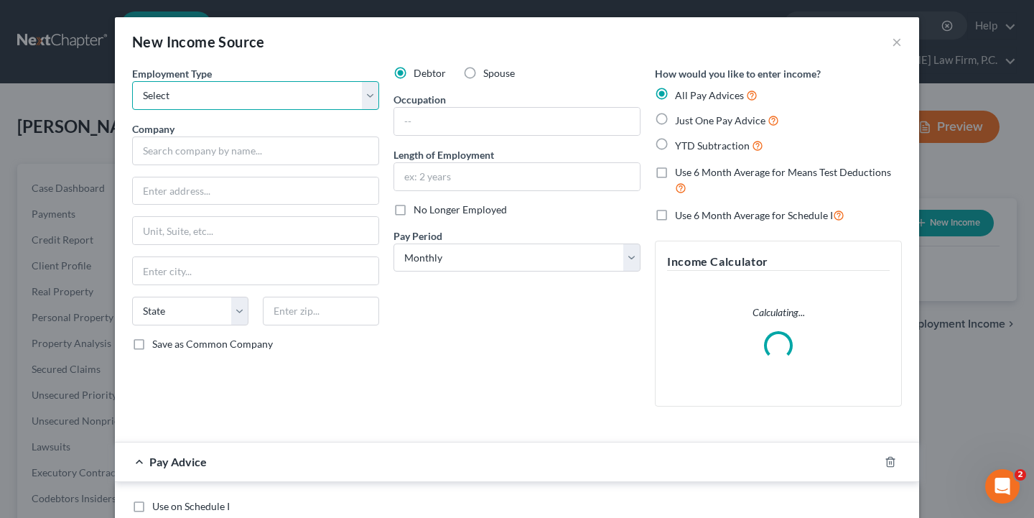
select select "0"
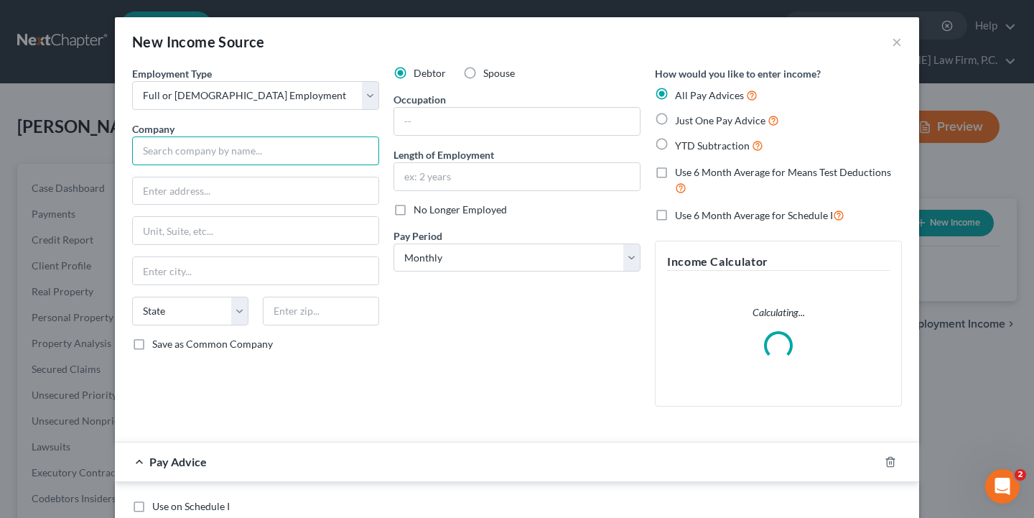
click at [246, 149] on input "text" at bounding box center [255, 150] width 247 height 29
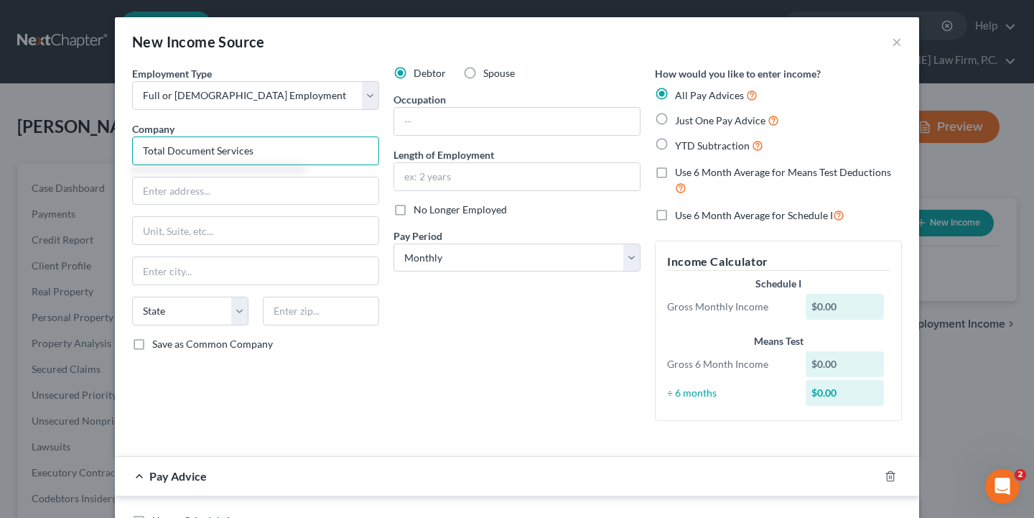
drag, startPoint x: 263, startPoint y: 150, endPoint x: 123, endPoint y: 146, distance: 139.3
click at [123, 146] on div "Employment Type * Select Full or Part Time Employment Self Employment Company *…" at bounding box center [517, 504] width 804 height 876
drag, startPoint x: 261, startPoint y: 148, endPoint x: 59, endPoint y: 149, distance: 202.4
click at [59, 149] on div "New Income Source × Employment Type * Select Full or Part Time Employment Self …" at bounding box center [517, 259] width 1034 height 518
paste input "olutions Inc"
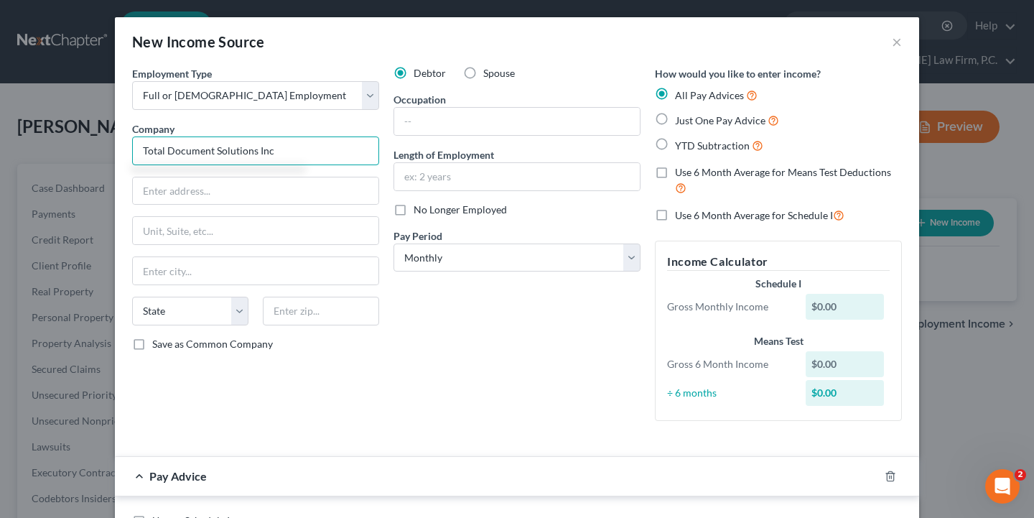
click at [251, 151] on input "Total Document Solutions Inc" at bounding box center [255, 150] width 247 height 29
click at [253, 151] on input "Total Document Solutions Inc" at bounding box center [255, 150] width 247 height 29
click at [255, 152] on input "Total Document Solutions Inc" at bounding box center [255, 150] width 247 height 29
type input "Total Document Solutions, Inc"
paste input "19440 Golf Vista Plaza STE 220"
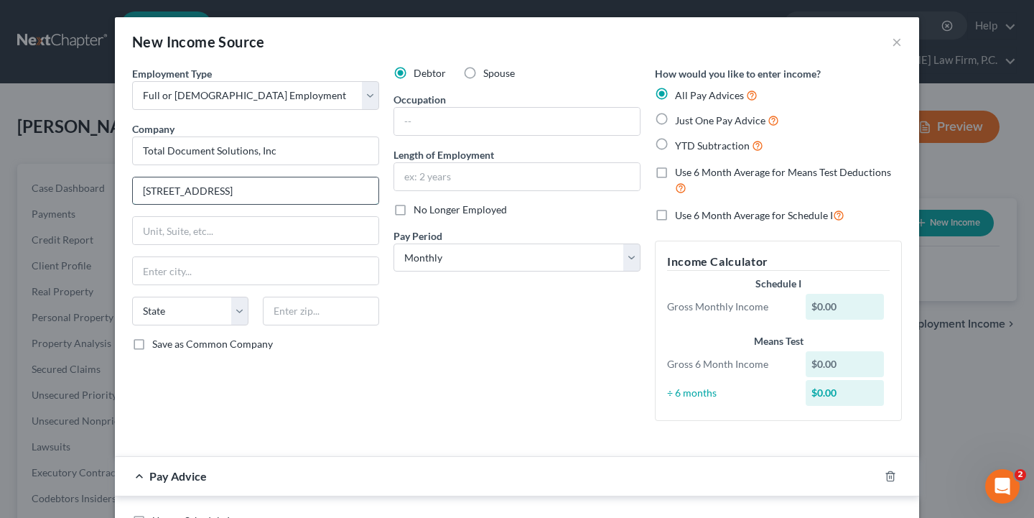
drag, startPoint x: 298, startPoint y: 197, endPoint x: 246, endPoint y: 194, distance: 52.5
click at [246, 194] on input "19440 Golf Vista Plaza STE 220" at bounding box center [256, 190] width 246 height 27
type input "19440 Golf Vista Plaza"
paste input "STE 220"
drag, startPoint x: 160, startPoint y: 232, endPoint x: 146, endPoint y: 232, distance: 13.6
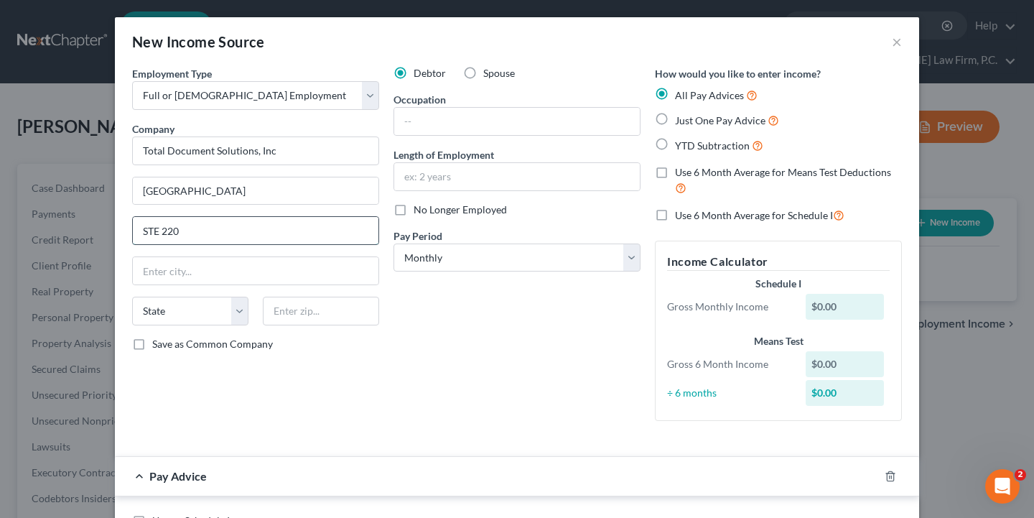
click at [146, 232] on input "STE 220" at bounding box center [256, 230] width 246 height 27
type input "Suite 220"
type input "Leesburg"
select select "48"
paste input "20176"
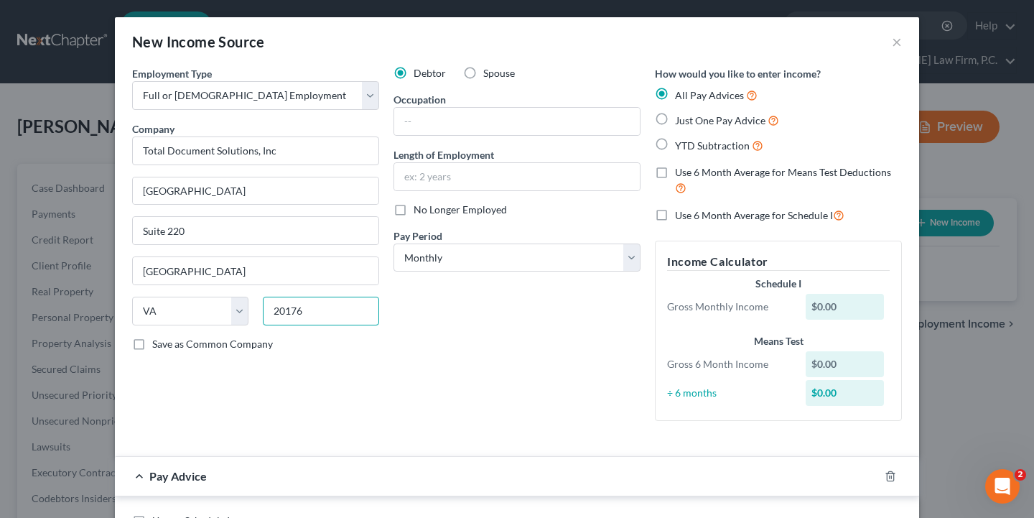
type input "20176"
click at [611, 2] on div "New Income Source × Employment Type * Select Full or Part Time Employment Self …" at bounding box center [517, 259] width 1034 height 518
click at [487, 134] on input "text" at bounding box center [517, 121] width 246 height 27
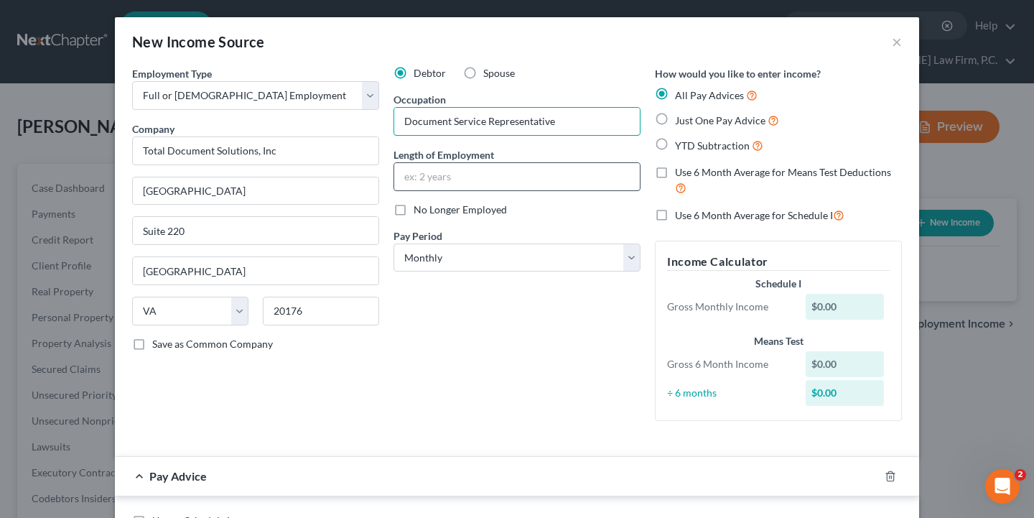
type input "Document Service Representative"
click at [529, 170] on input "text" at bounding box center [517, 176] width 246 height 27
type input "4 years"
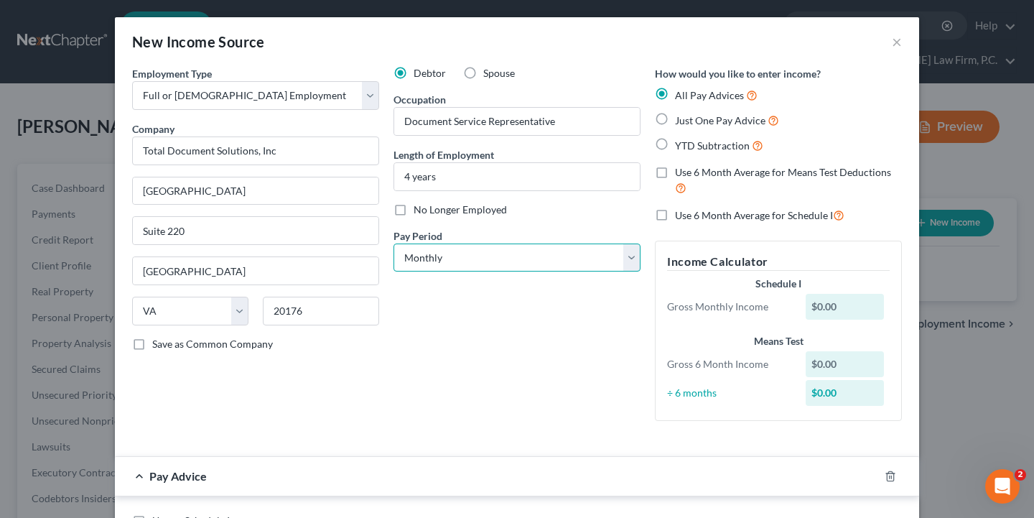
select select "1"
click at [675, 139] on label "YTD Subtraction" at bounding box center [719, 145] width 88 height 17
click at [681, 139] on input "YTD Subtraction" at bounding box center [685, 141] width 9 height 9
radio input "true"
